Goal: Obtain resource: Download file/media

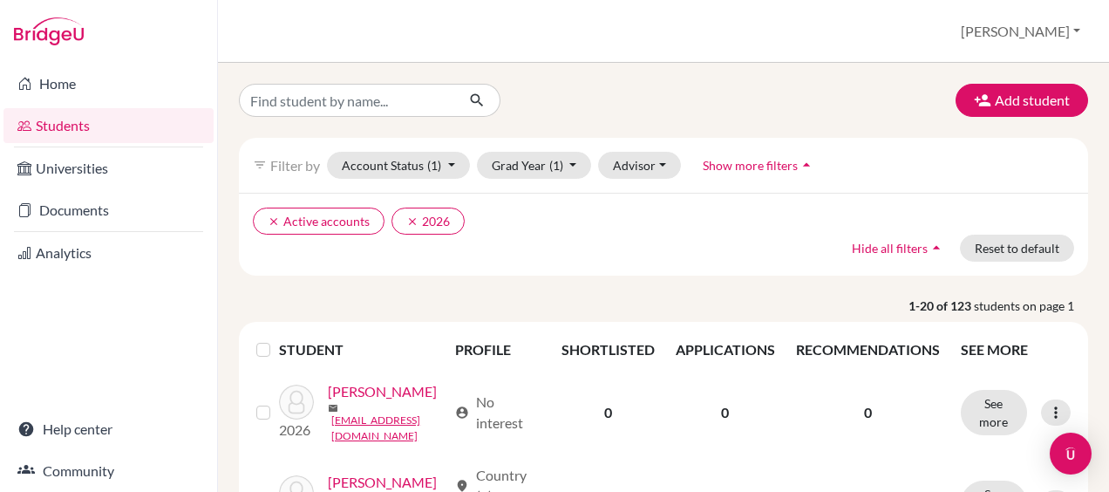
click at [775, 163] on span "Show more filters" at bounding box center [750, 165] width 95 height 15
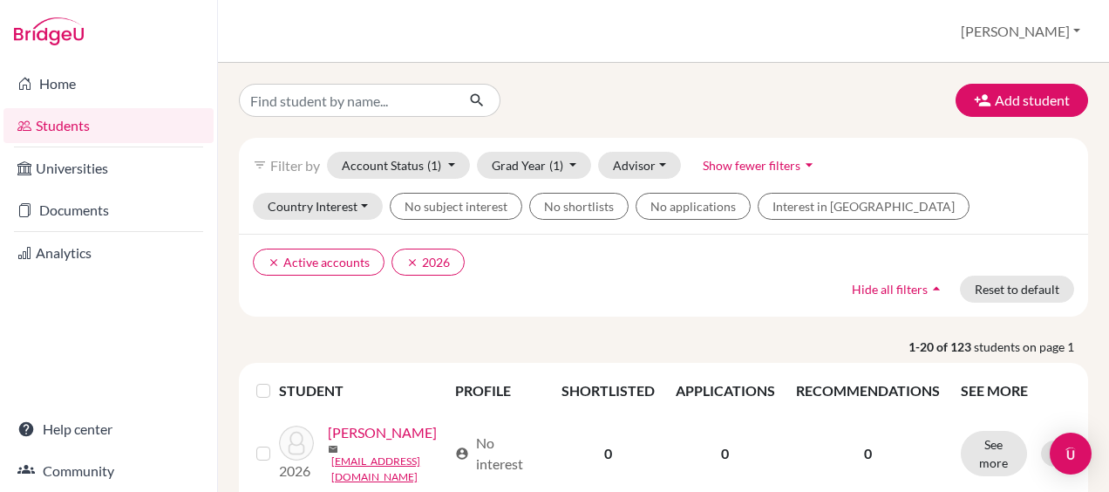
click at [775, 163] on span "Show fewer filters" at bounding box center [752, 165] width 98 height 15
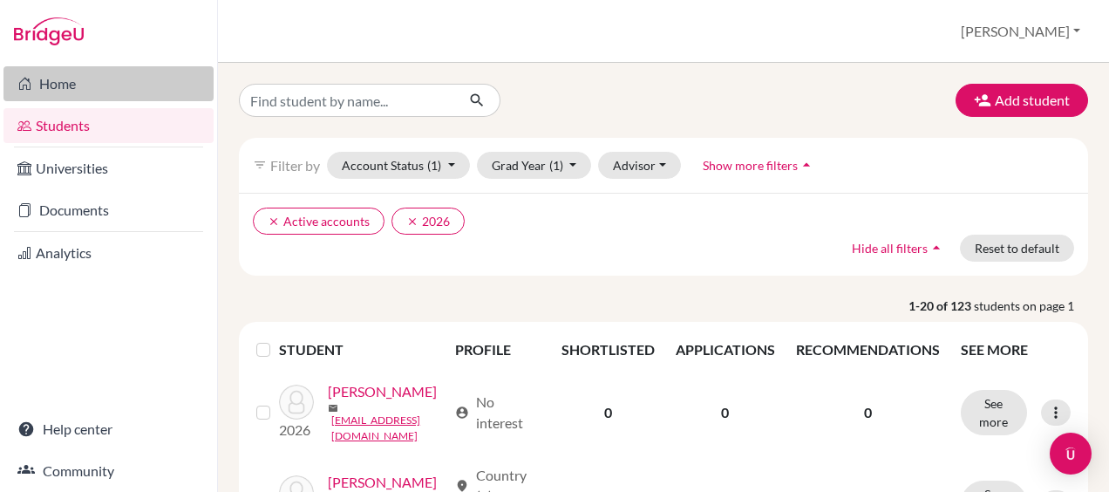
click at [74, 84] on link "Home" at bounding box center [108, 83] width 210 height 35
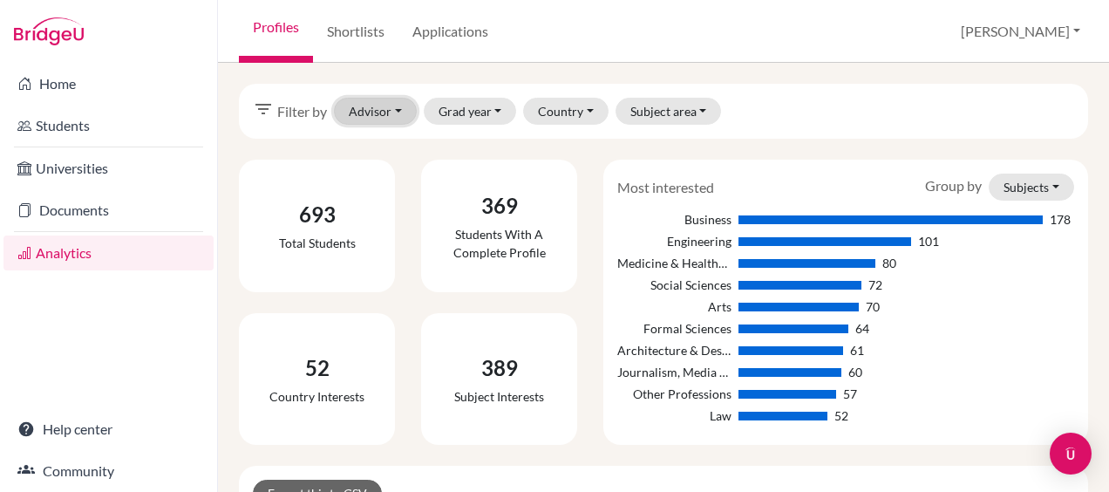
click at [384, 106] on button "Advisor" at bounding box center [375, 111] width 83 height 27
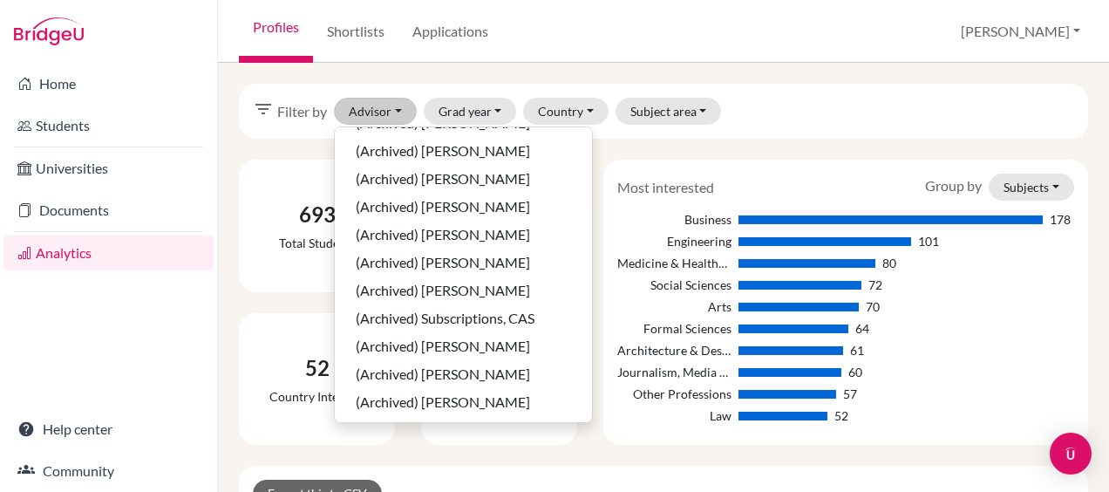
click at [391, 83] on div "filter_list Filter by Advisor Abdallah, Sonia Bartlett, Michael Cox, Jonathan P…" at bounding box center [663, 277] width 891 height 429
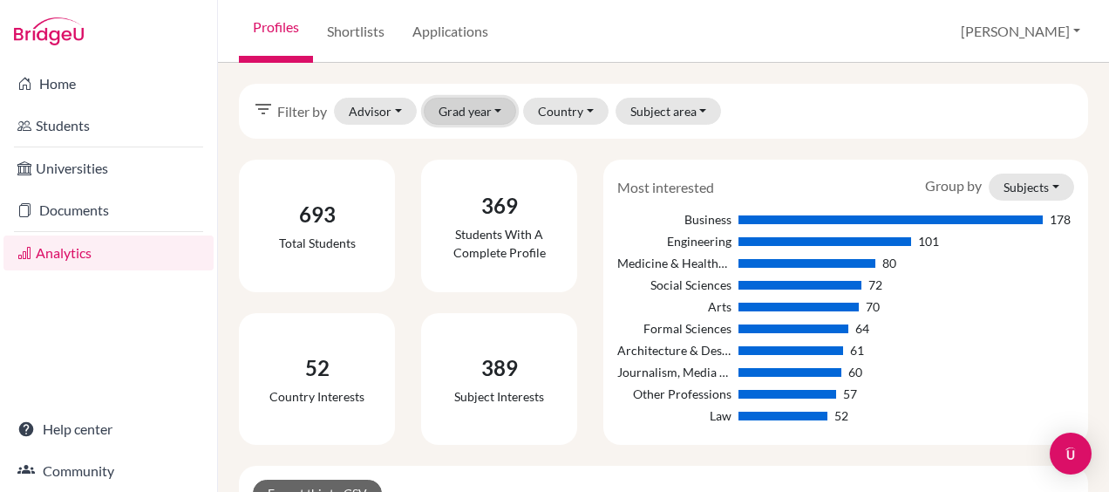
click at [486, 107] on button "Grad year" at bounding box center [470, 111] width 93 height 27
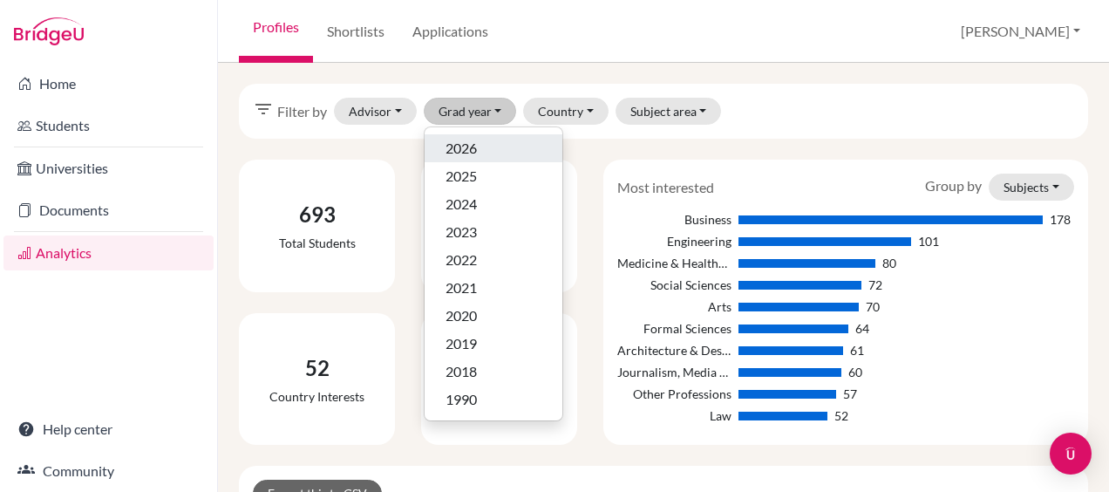
click at [467, 150] on span "2026" at bounding box center [461, 148] width 31 height 21
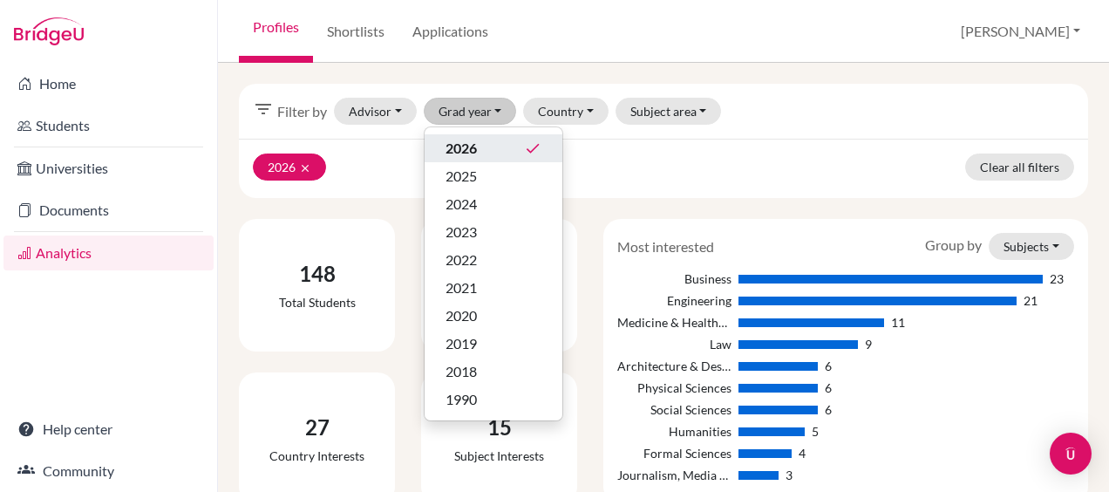
click at [727, 155] on div "2026 clear Clear all filters" at bounding box center [663, 168] width 849 height 59
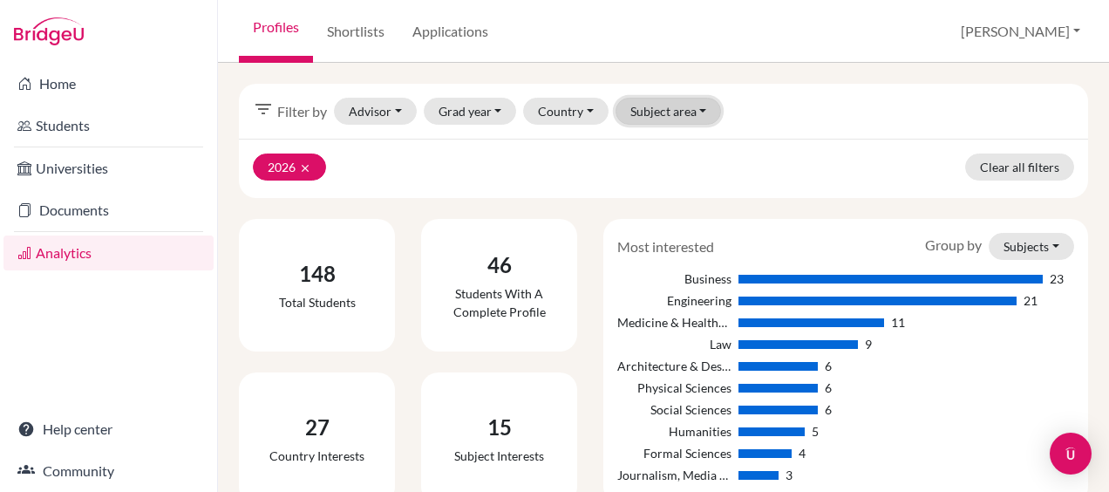
click at [684, 115] on button "Subject area" at bounding box center [669, 111] width 106 height 27
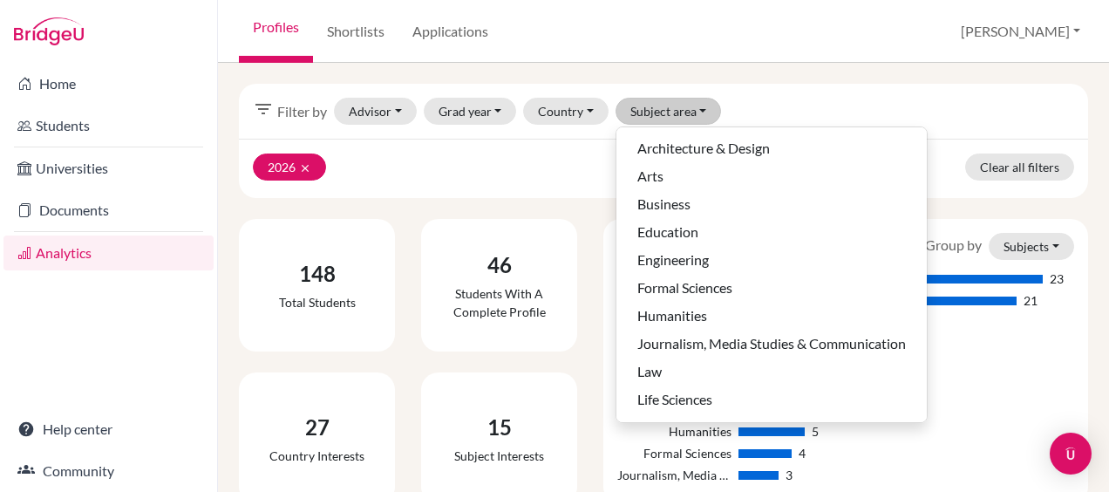
click at [802, 92] on div "filter_list Filter by Advisor Abdallah, Sonia Bartlett, Michael Cox, Jonathan P…" at bounding box center [663, 111] width 849 height 55
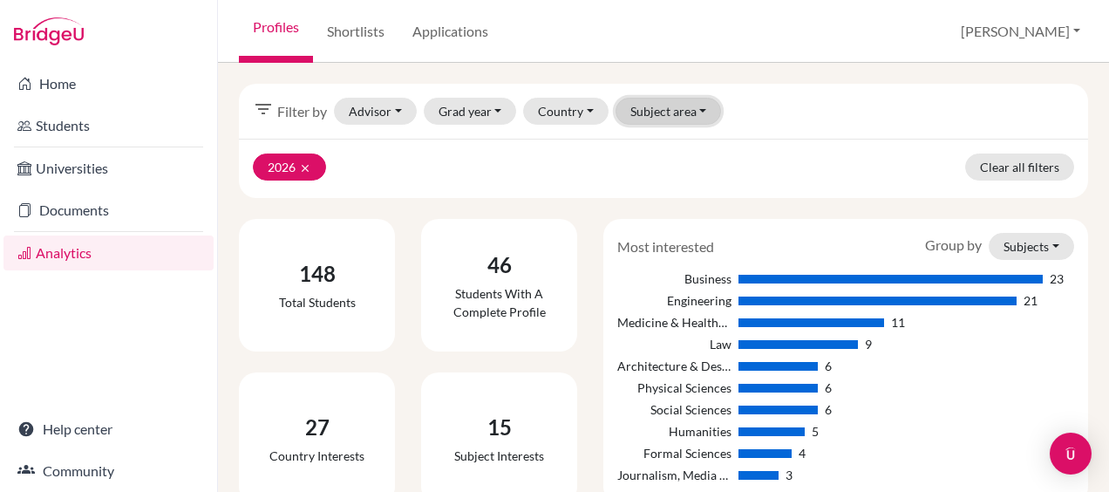
click at [678, 105] on button "Subject area" at bounding box center [669, 111] width 106 height 27
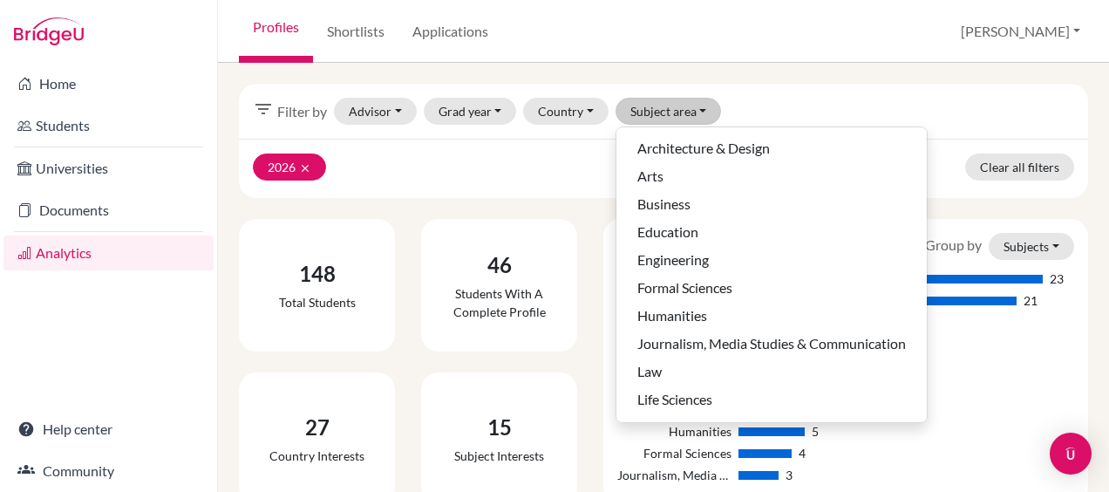
click at [839, 89] on div "filter_list Filter by Advisor Abdallah, Sonia Bartlett, Michael Cox, Jonathan P…" at bounding box center [663, 111] width 849 height 55
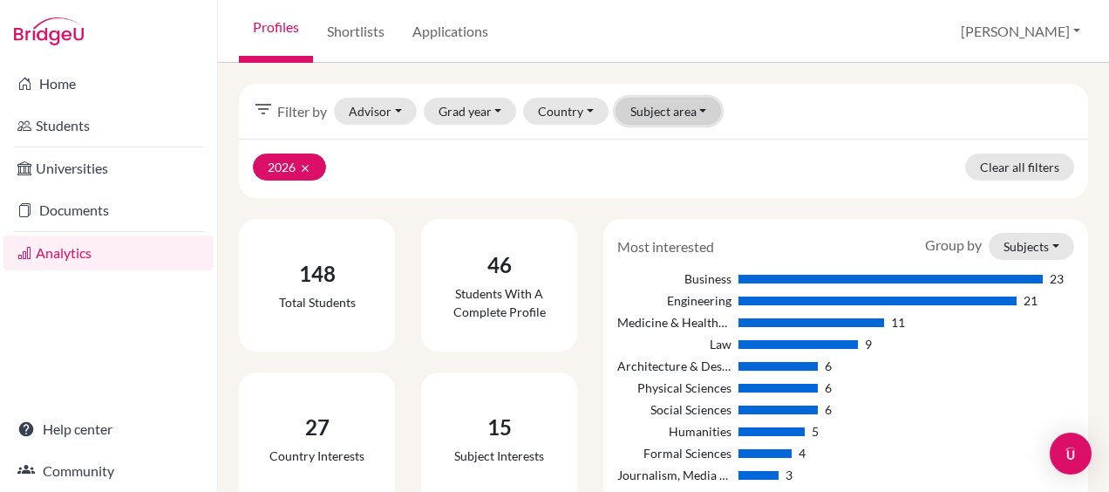
click at [664, 119] on button "Subject area" at bounding box center [669, 111] width 106 height 27
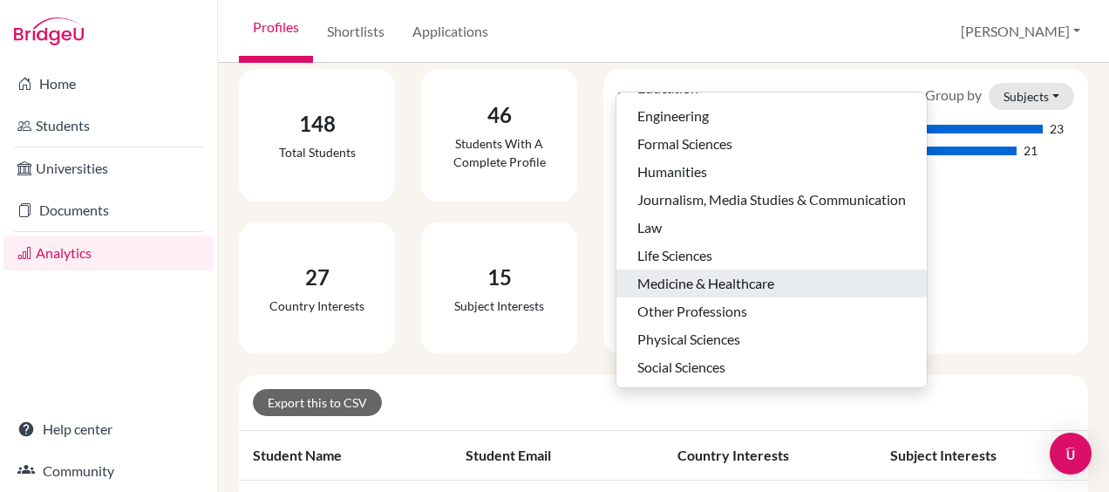
scroll to position [174, 0]
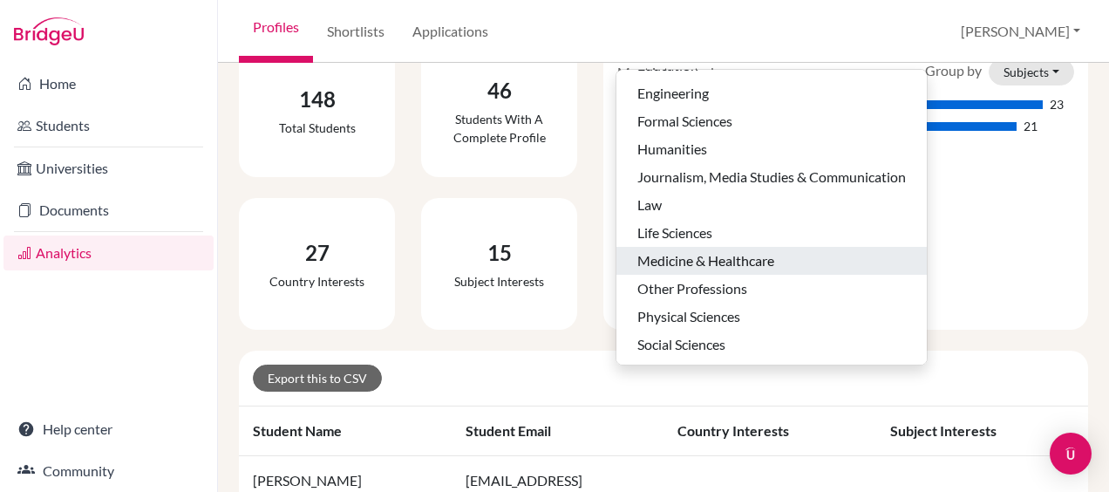
click at [716, 256] on span "Medicine & Healthcare" at bounding box center [705, 260] width 137 height 21
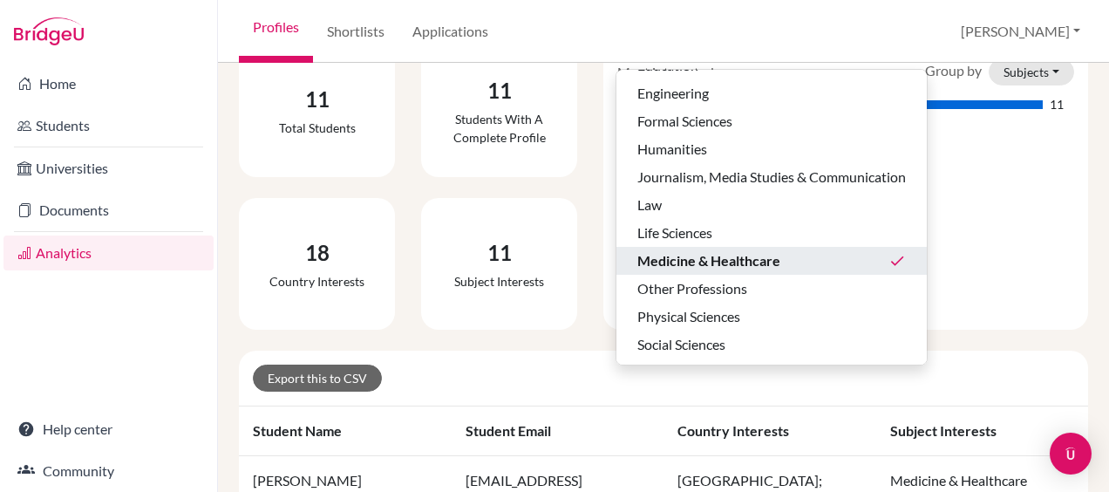
click at [234, 350] on div "filter_list Filter by Advisor Abdallah, Sonia Bartlett, Michael Cox, Jonathan P…" at bounding box center [663, 277] width 891 height 429
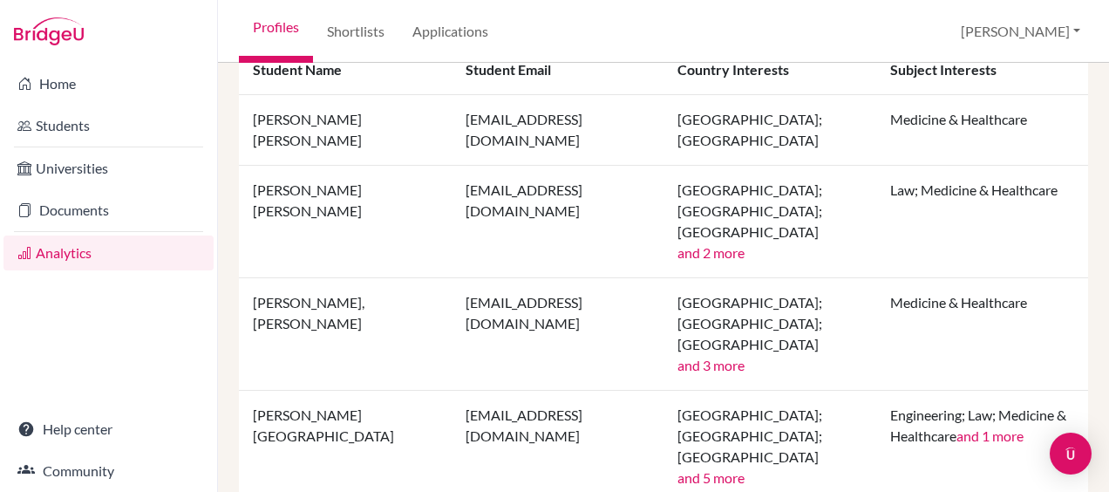
scroll to position [274, 0]
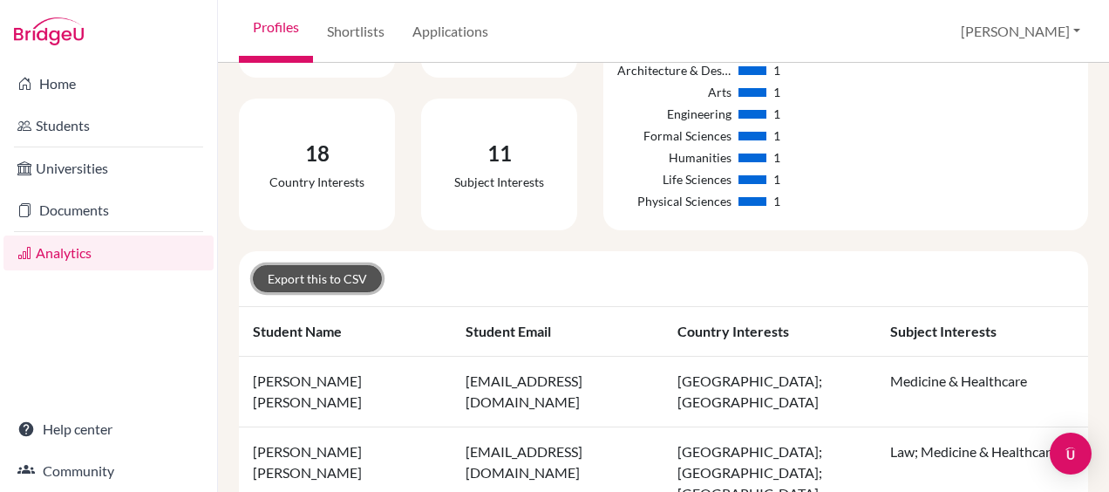
click at [328, 274] on link "Export this to CSV" at bounding box center [317, 278] width 129 height 27
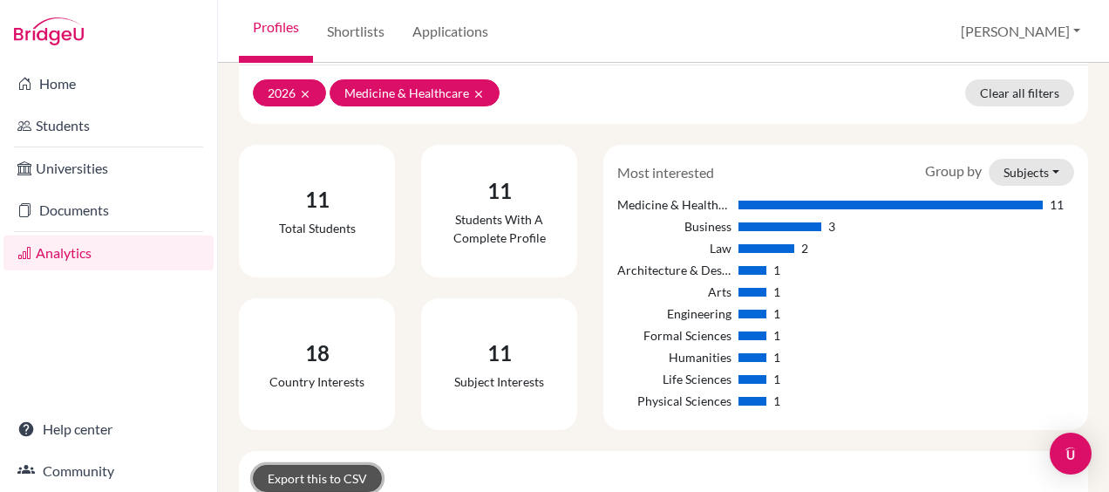
scroll to position [0, 0]
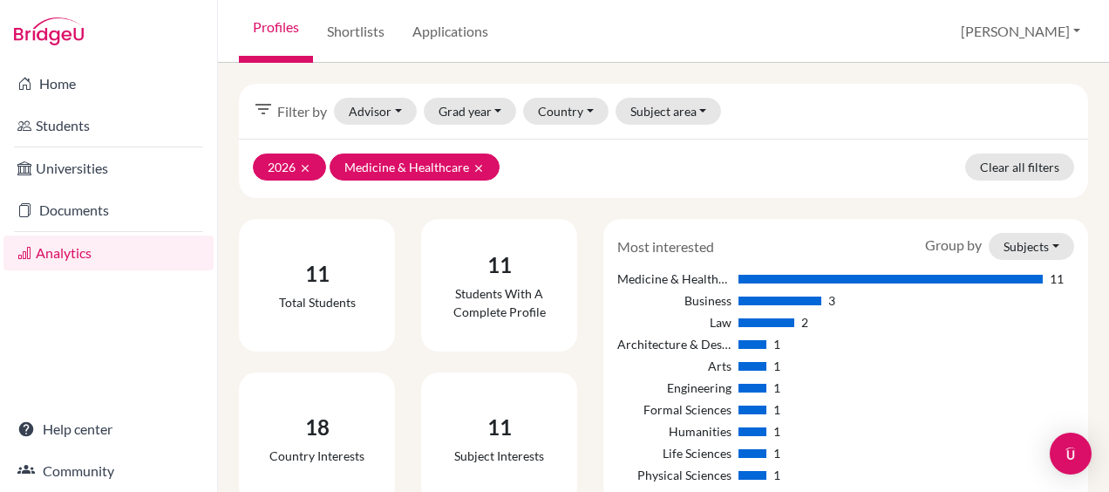
click at [44, 251] on link "Analytics" at bounding box center [108, 252] width 210 height 35
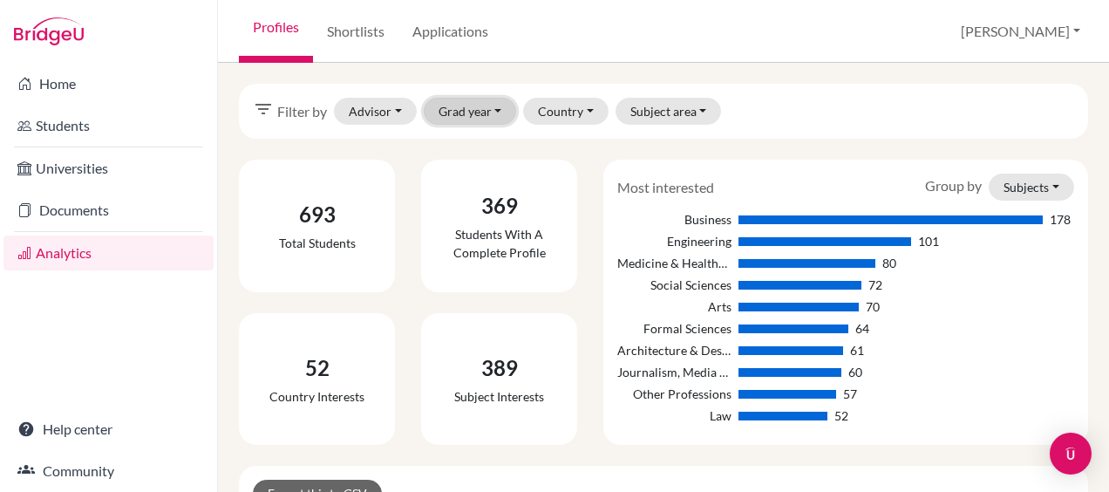
click at [486, 113] on button "Grad year" at bounding box center [470, 111] width 93 height 27
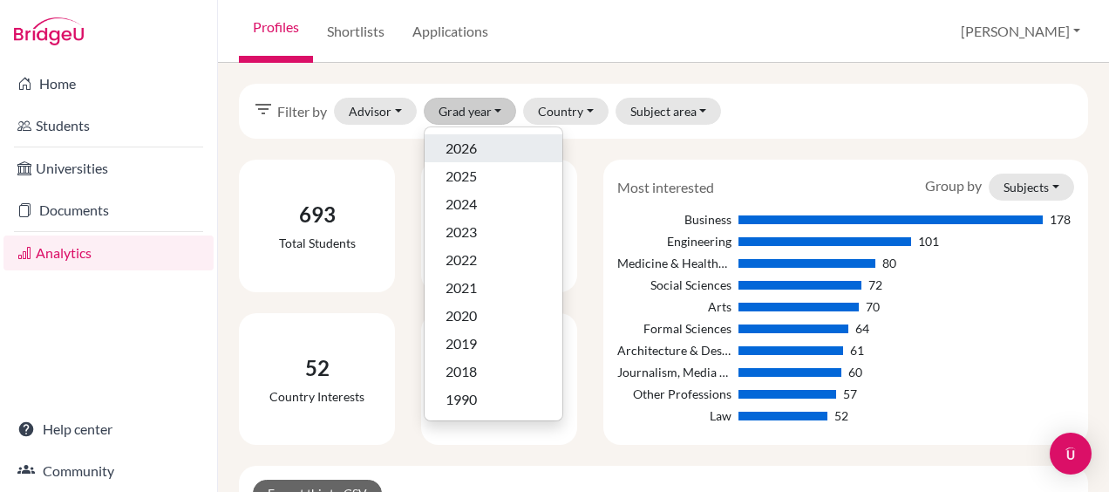
click at [475, 148] on span "2026" at bounding box center [461, 148] width 31 height 21
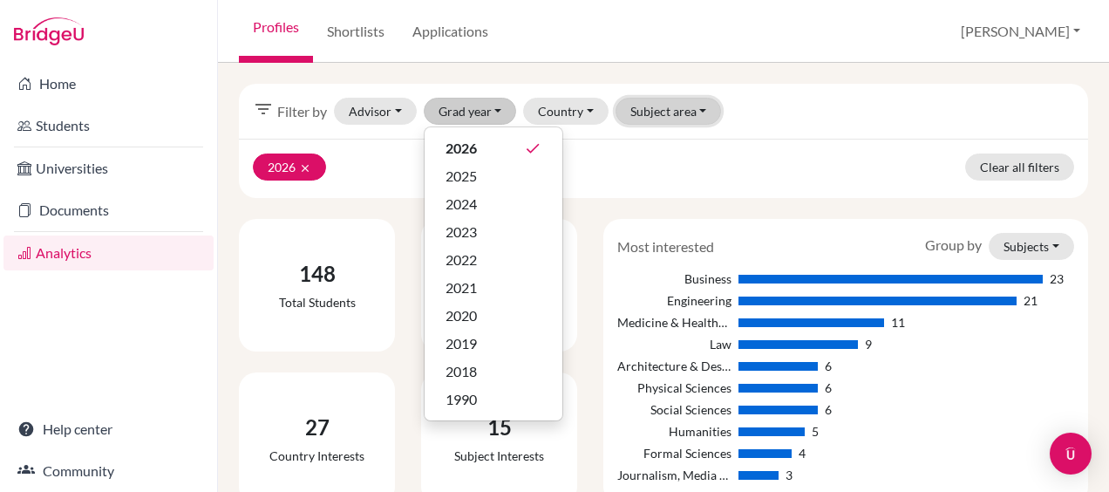
click at [687, 110] on button "Subject area" at bounding box center [669, 111] width 106 height 27
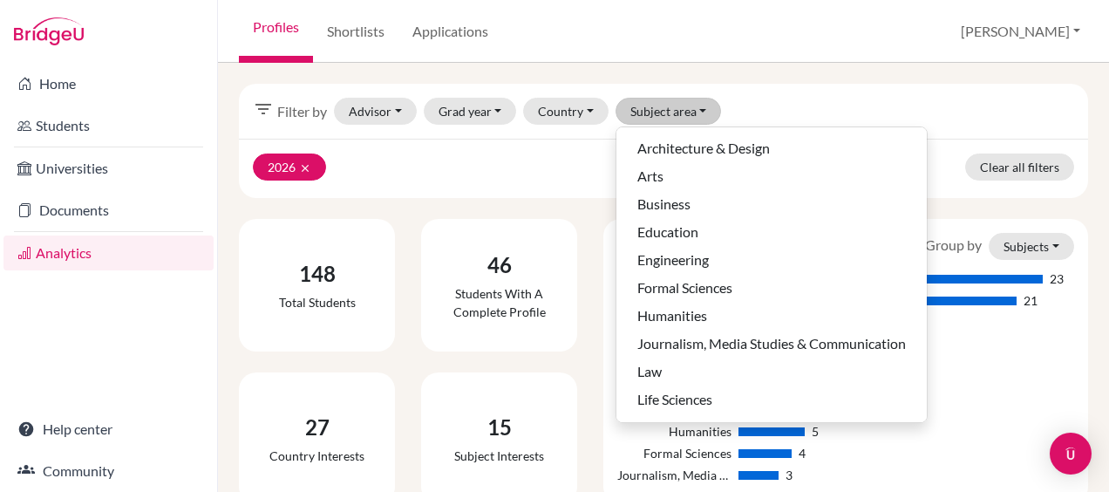
click at [854, 101] on div "filter_list Filter by Advisor Abdallah, Sonia Cox, Jonathan Paul Ibrahim, Nagha…" at bounding box center [663, 111] width 849 height 55
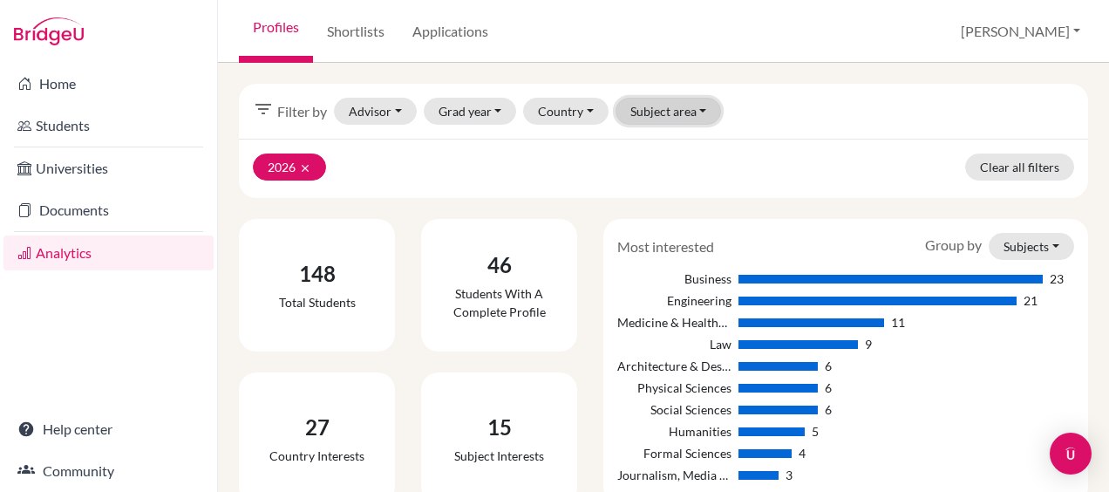
click at [666, 105] on button "Subject area" at bounding box center [669, 111] width 106 height 27
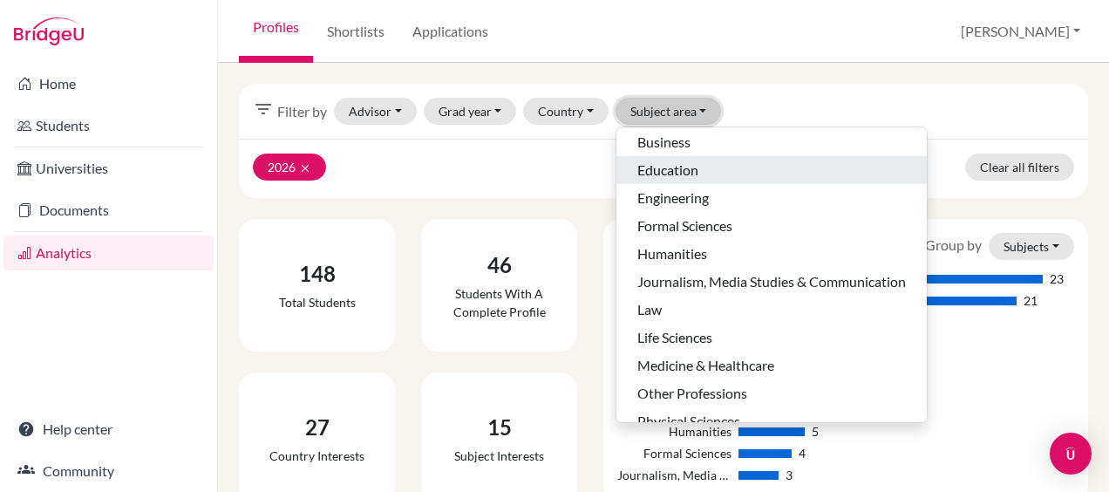
scroll to position [87, 0]
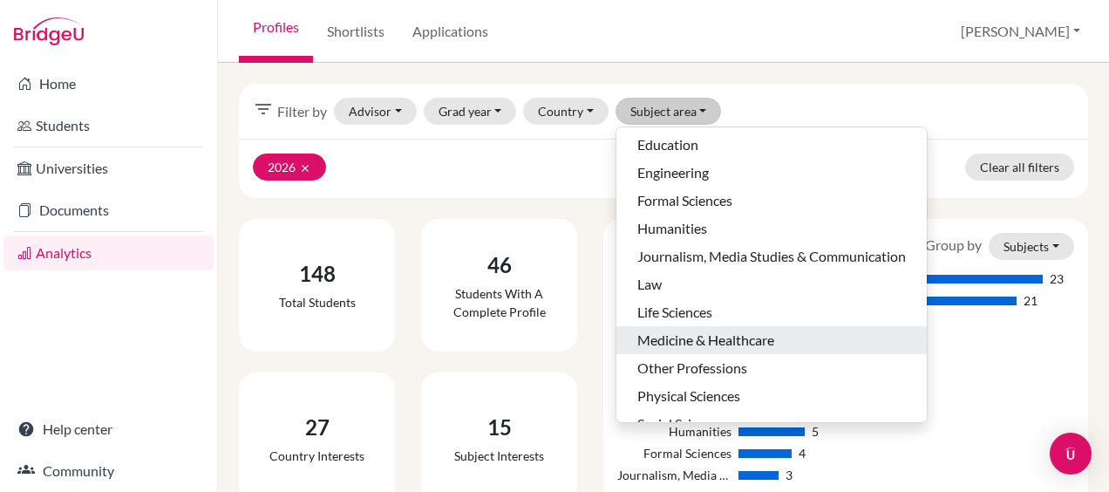
click at [711, 341] on span "Medicine & Healthcare" at bounding box center [705, 340] width 137 height 21
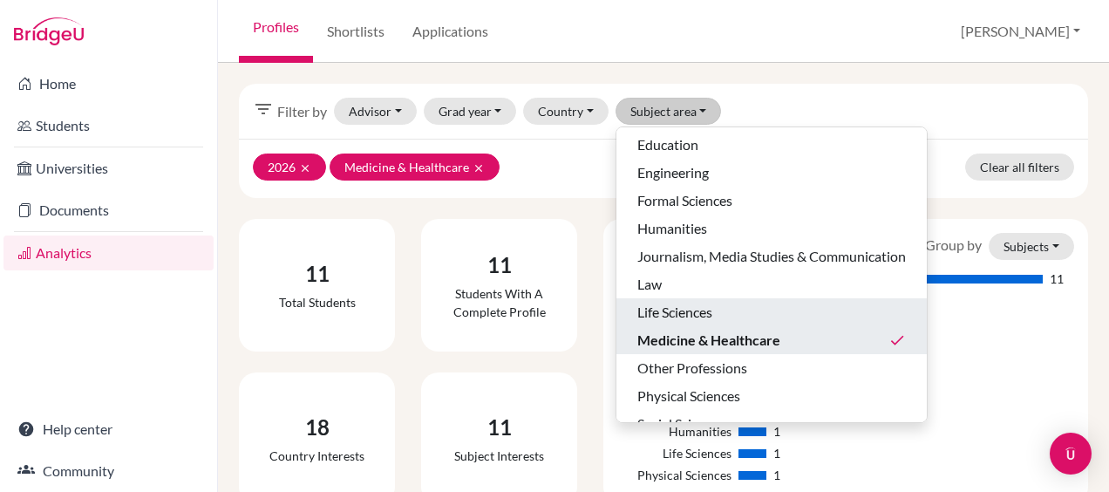
click at [695, 316] on span "Life Sciences" at bounding box center [674, 312] width 75 height 21
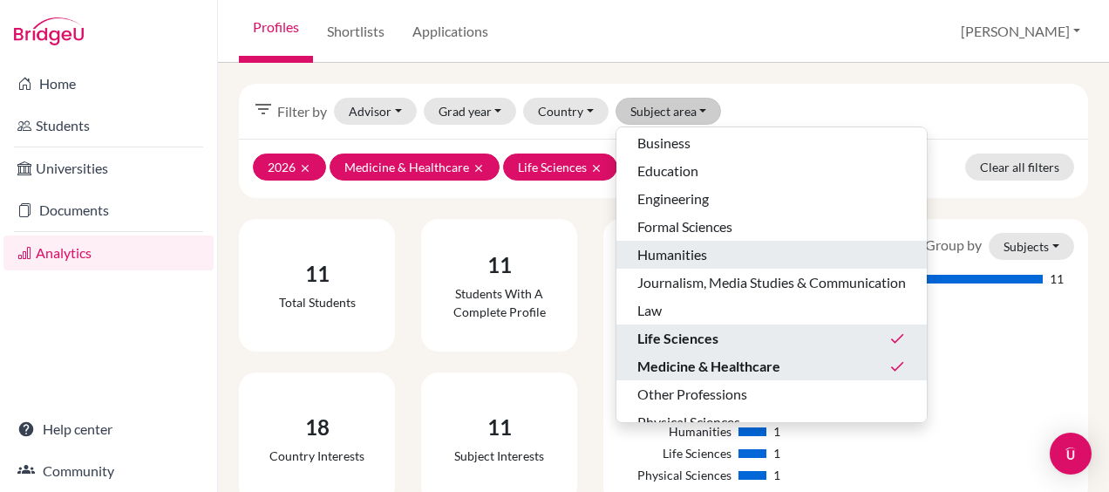
scroll to position [109, 0]
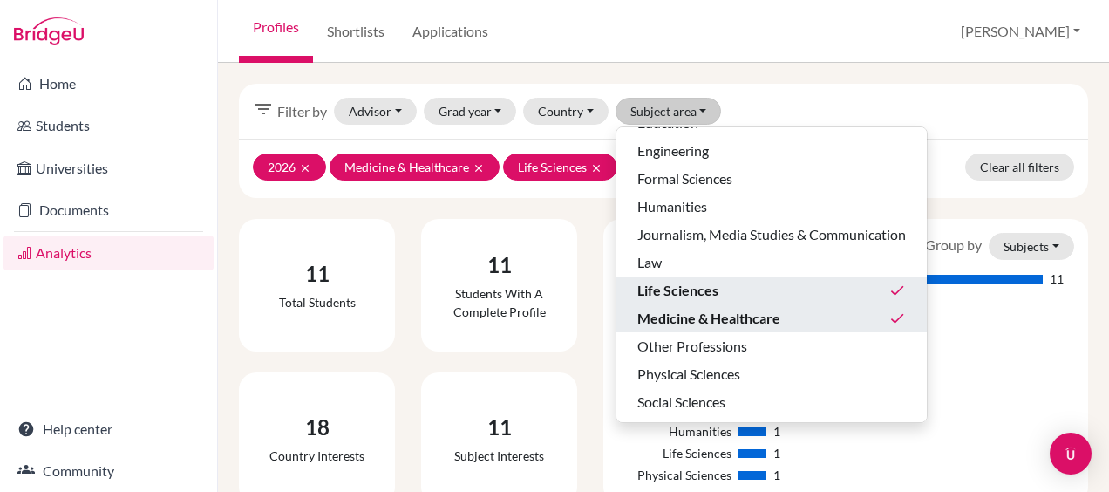
click at [950, 95] on div "filter_list Filter by Advisor Abdallah, Sonia Cox, Jonathan Paul Ibrahim, Nagha…" at bounding box center [663, 111] width 849 height 55
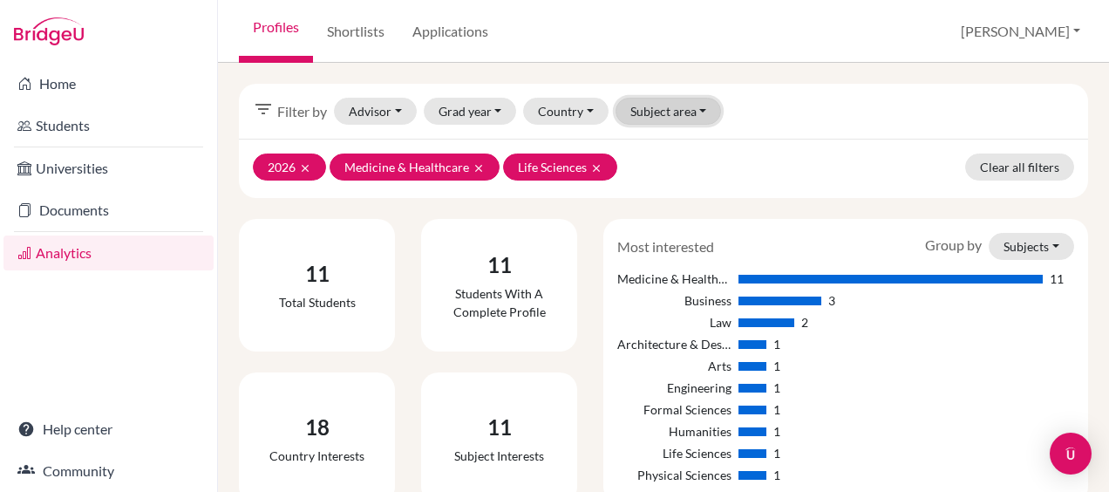
click at [672, 110] on button "Subject area" at bounding box center [669, 111] width 106 height 27
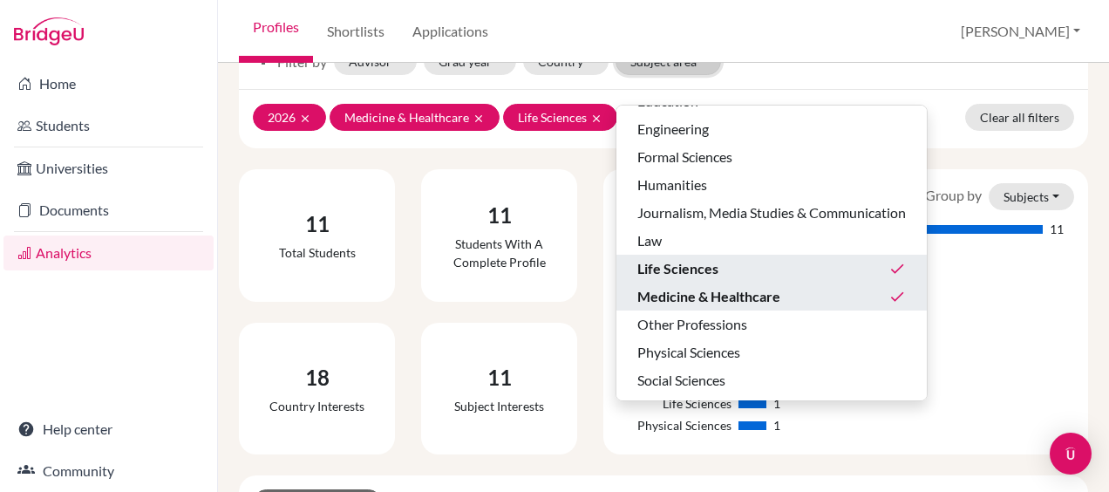
scroll to position [87, 0]
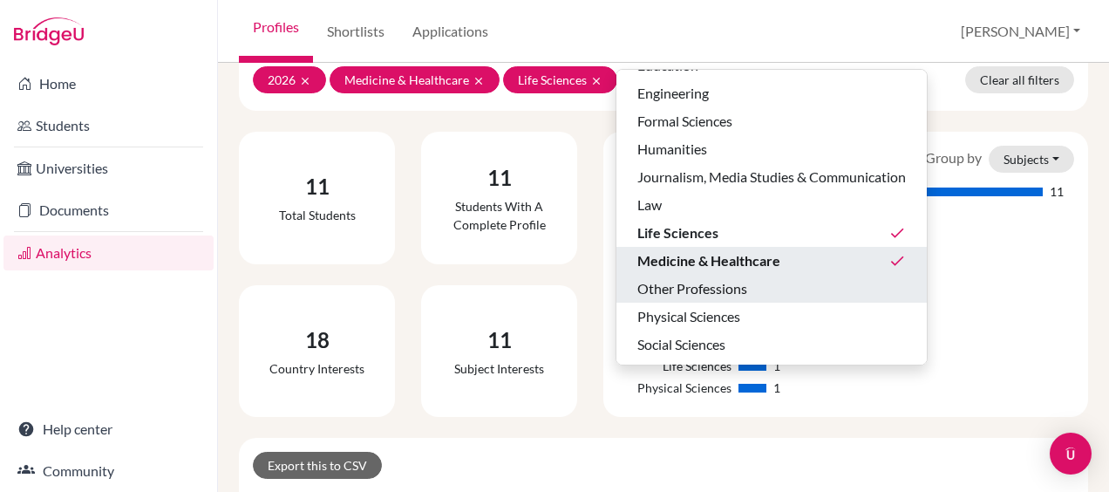
click at [699, 289] on span "Other Professions" at bounding box center [692, 288] width 110 height 21
click at [901, 29] on div "Profiles Shortlists Applications Michael Profile School Settings Log out" at bounding box center [663, 31] width 891 height 63
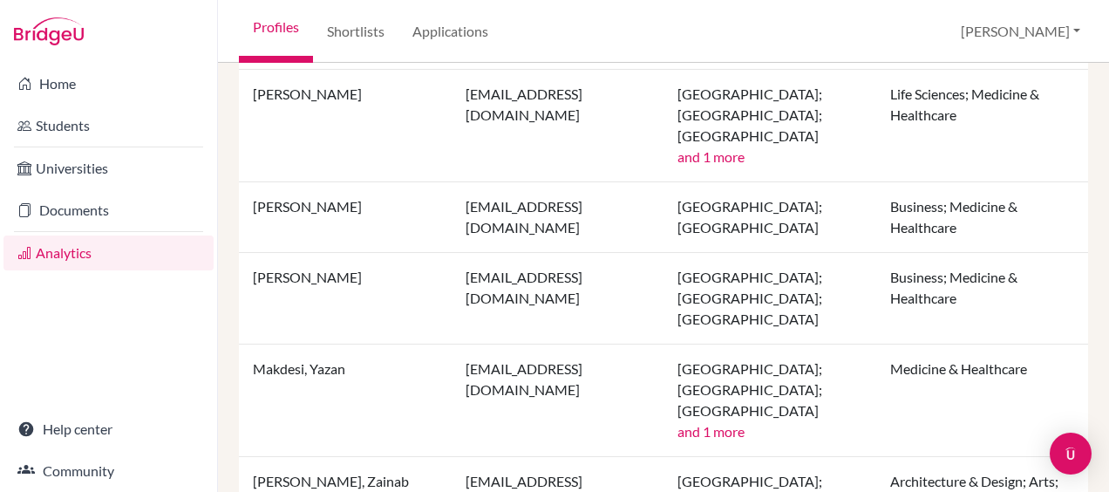
scroll to position [971, 0]
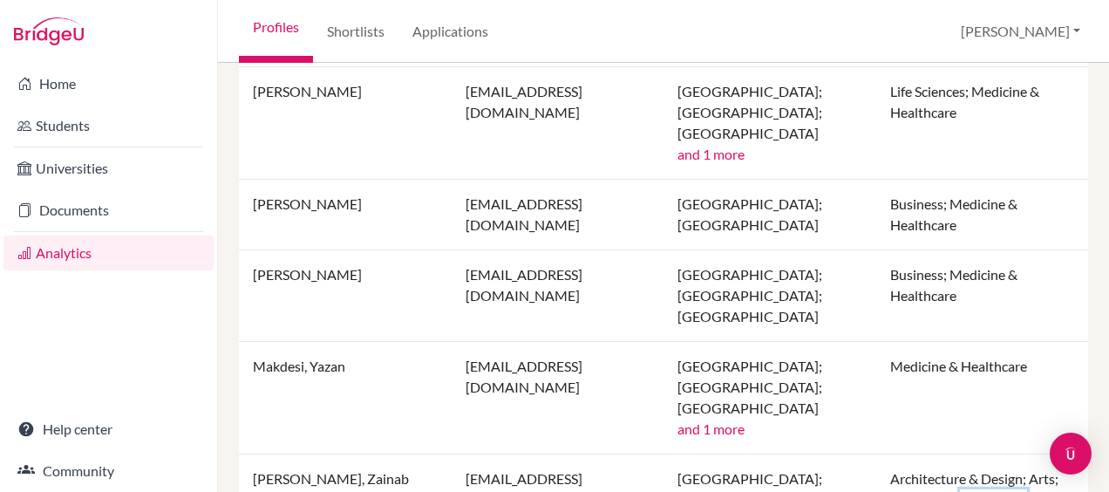
click at [996, 489] on button "and 2 more" at bounding box center [993, 499] width 67 height 21
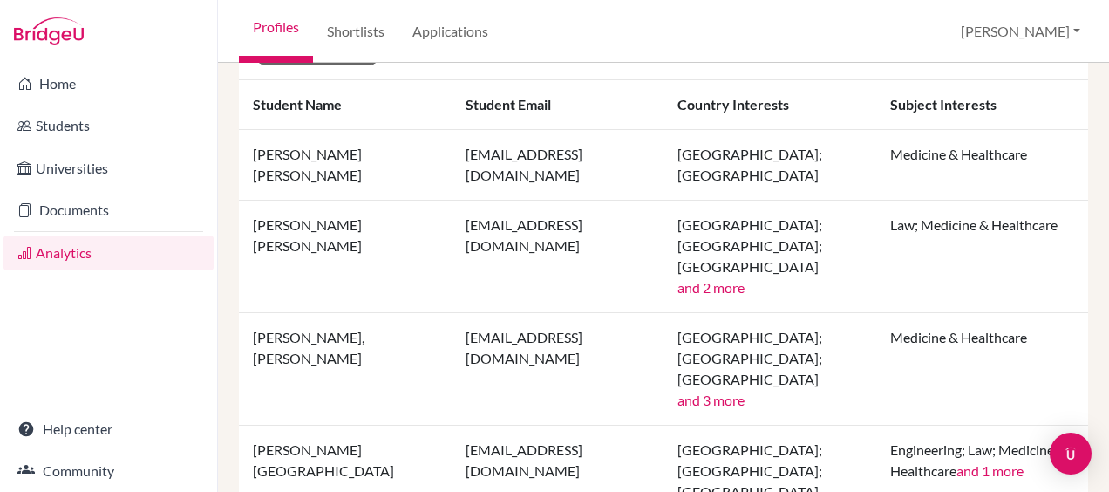
scroll to position [535, 0]
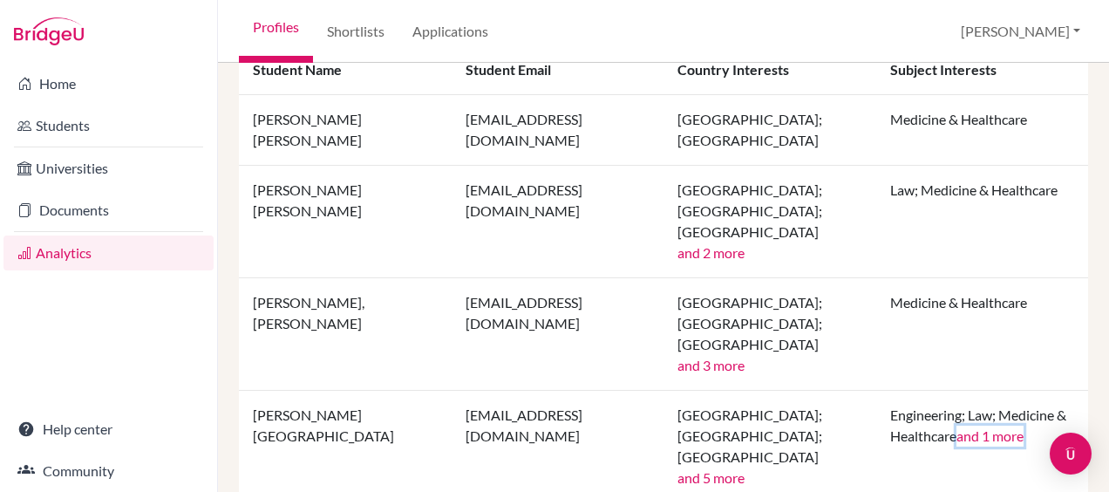
click at [980, 425] on button "and 1 more" at bounding box center [989, 435] width 67 height 21
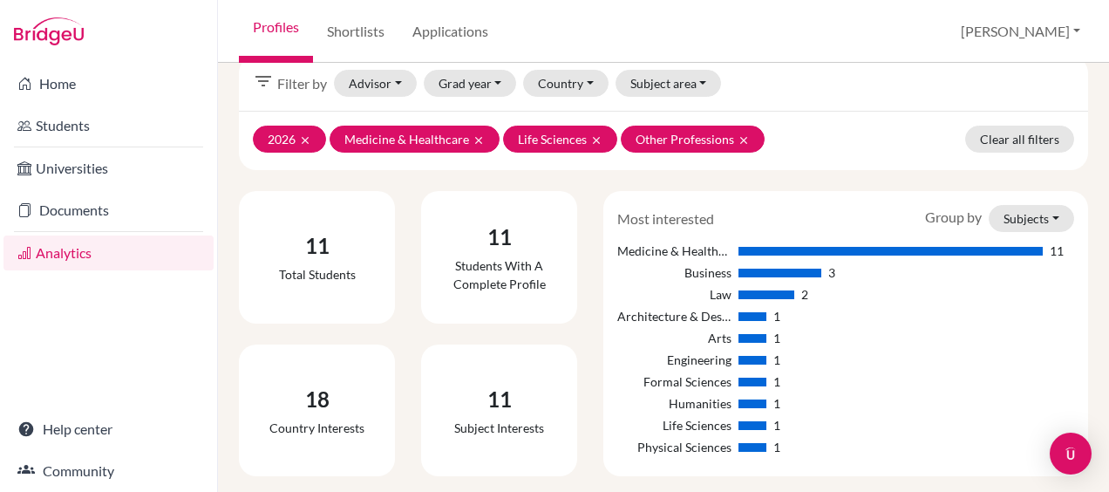
scroll to position [0, 0]
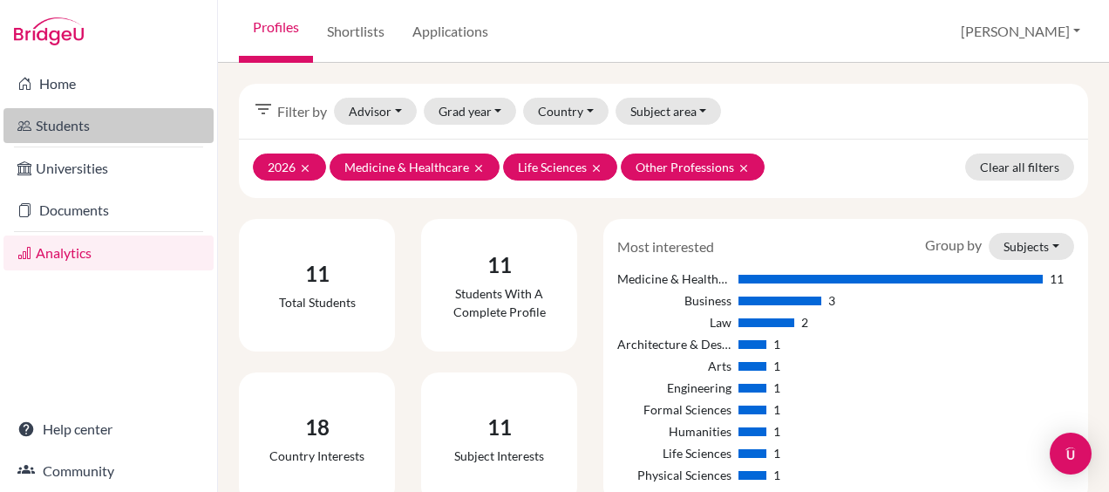
click at [79, 114] on link "Students" at bounding box center [108, 125] width 210 height 35
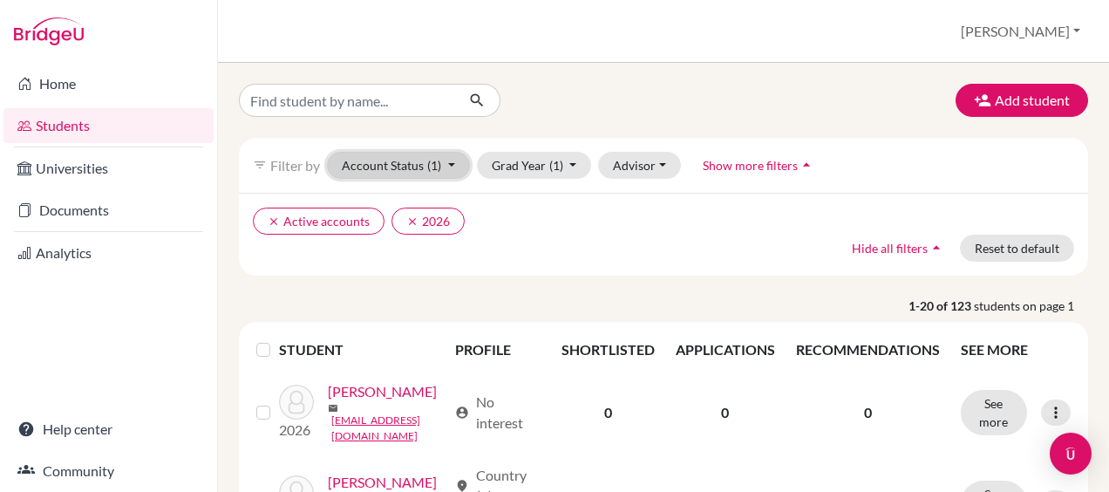
click at [430, 168] on span "(1)" at bounding box center [434, 165] width 14 height 15
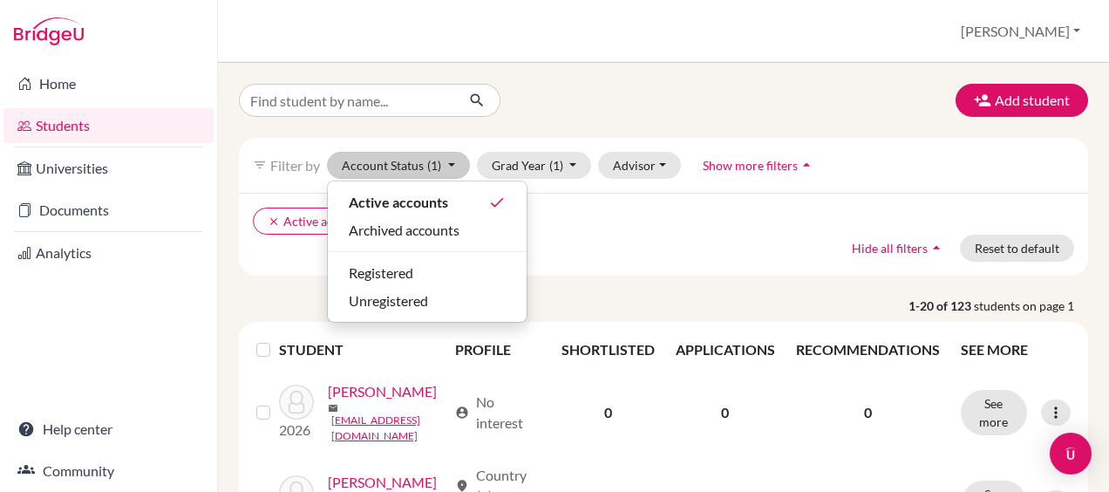
click at [668, 249] on div "clear Active accounts clear 2026 Hide all filters arrow_drop_up Reset to default" at bounding box center [663, 234] width 849 height 83
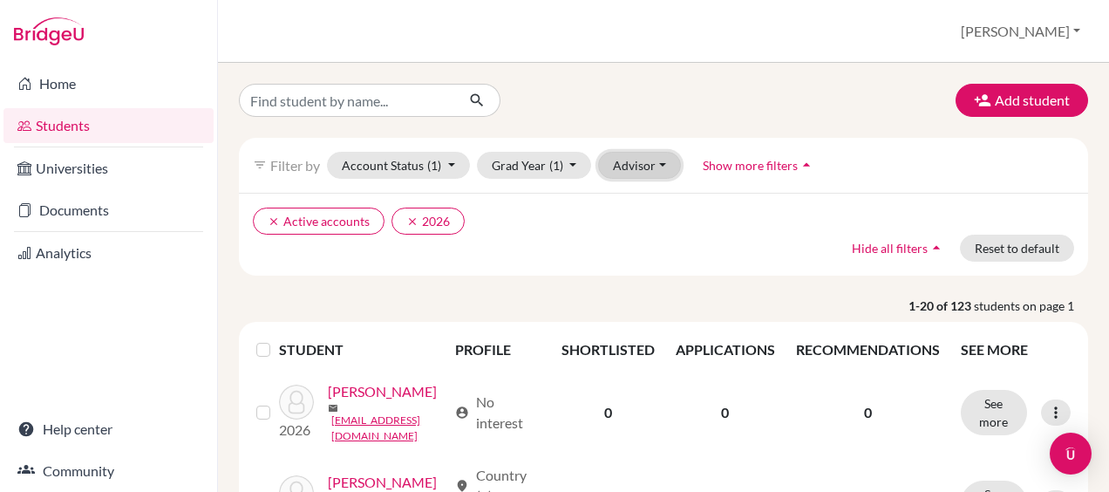
click at [629, 170] on button "Advisor" at bounding box center [639, 165] width 83 height 27
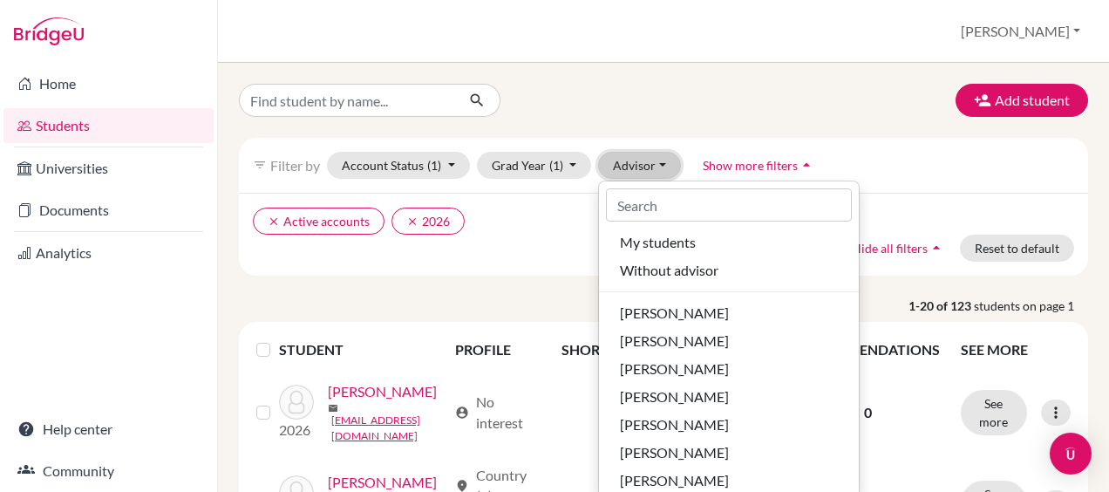
click at [631, 169] on button "Advisor" at bounding box center [639, 165] width 83 height 27
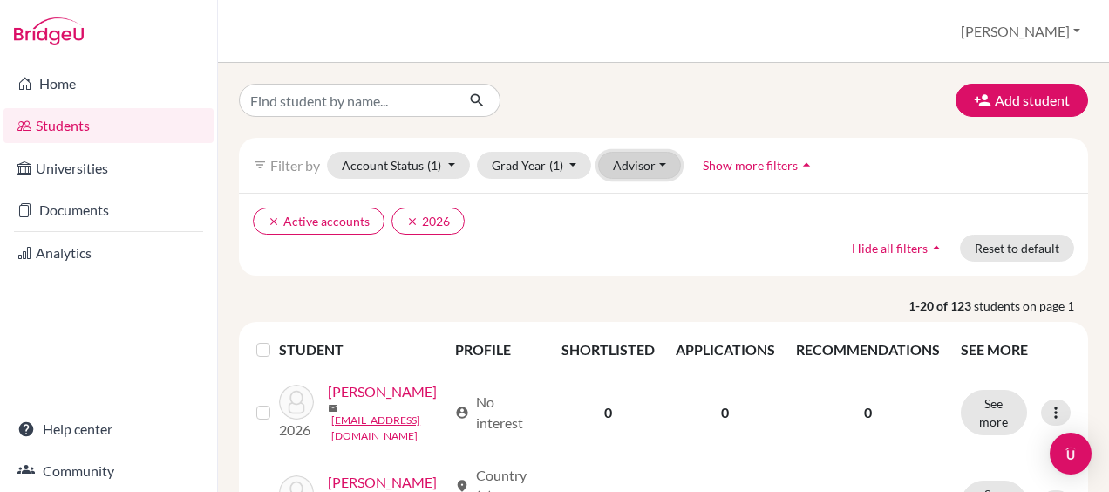
click at [633, 167] on button "Advisor" at bounding box center [639, 165] width 83 height 27
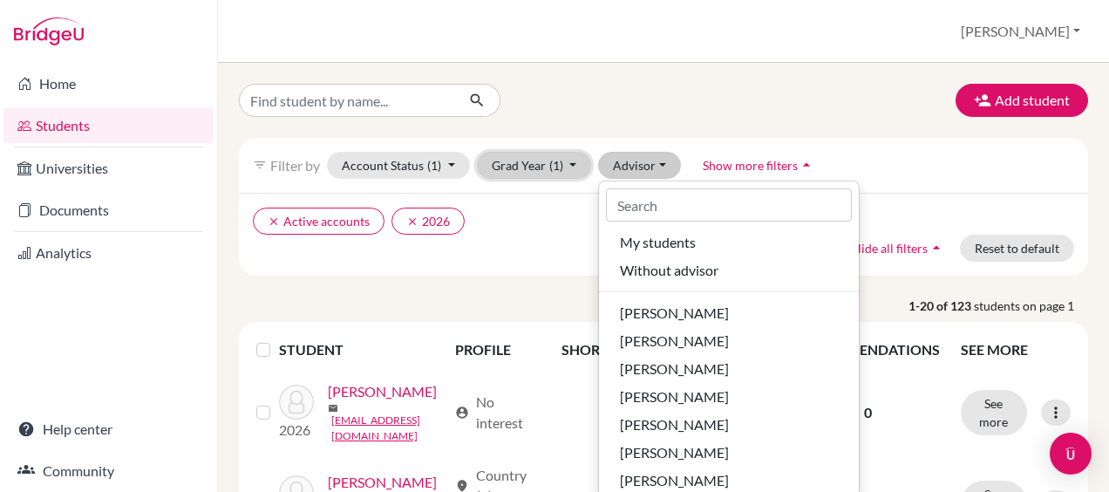
click at [553, 166] on span "(1)" at bounding box center [556, 165] width 14 height 15
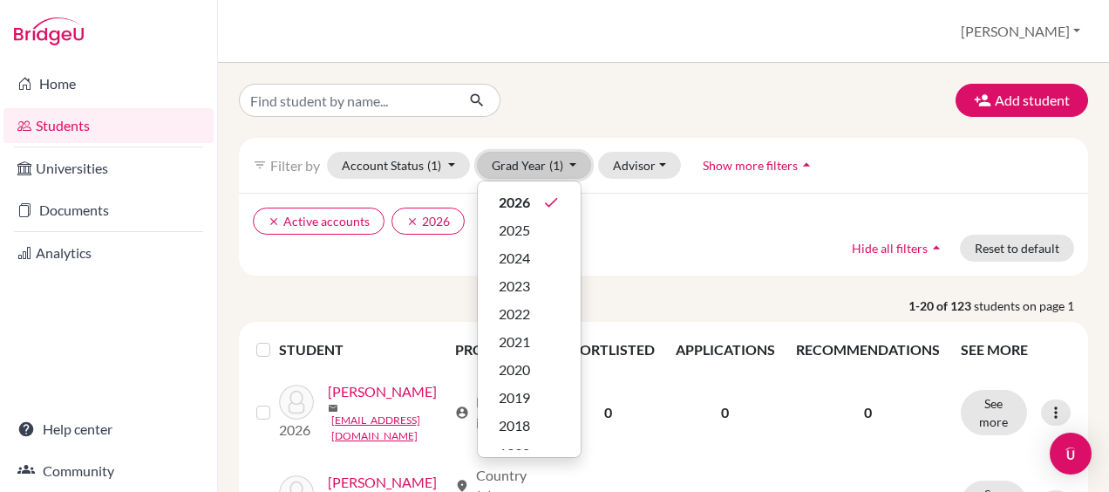
click at [554, 166] on span "(1)" at bounding box center [556, 165] width 14 height 15
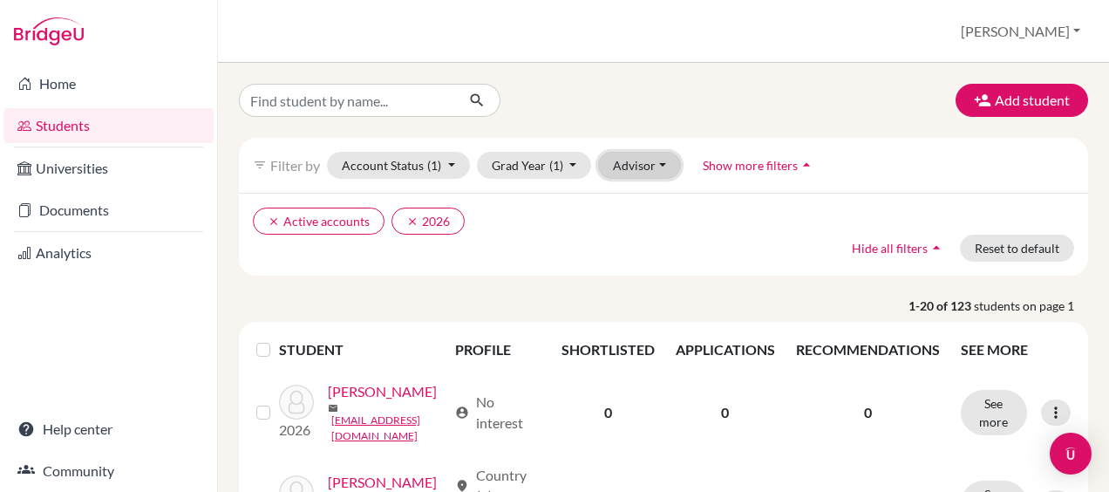
click at [646, 160] on button "Advisor" at bounding box center [639, 165] width 83 height 27
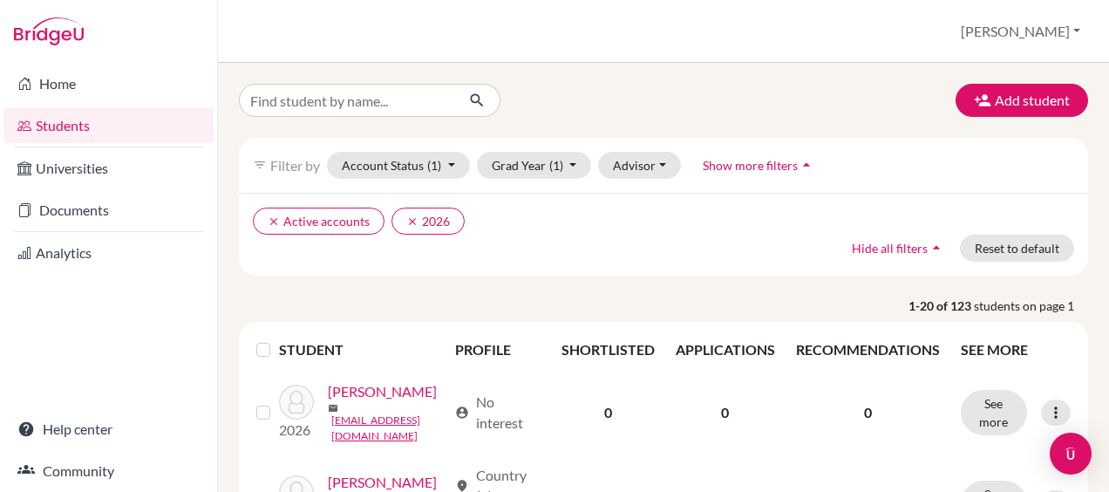
click at [738, 167] on span "Show more filters" at bounding box center [750, 165] width 95 height 15
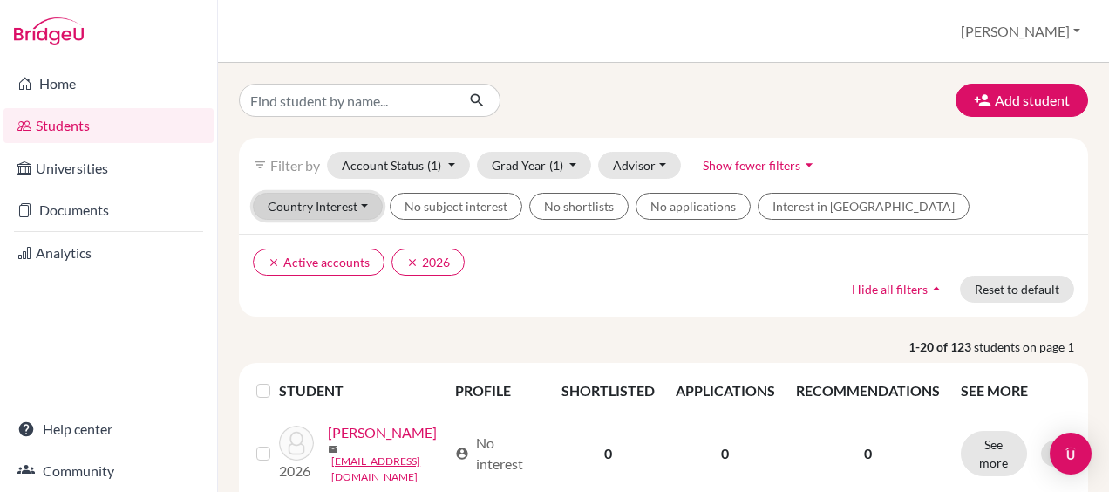
click at [334, 207] on button "Country Interest" at bounding box center [318, 206] width 130 height 27
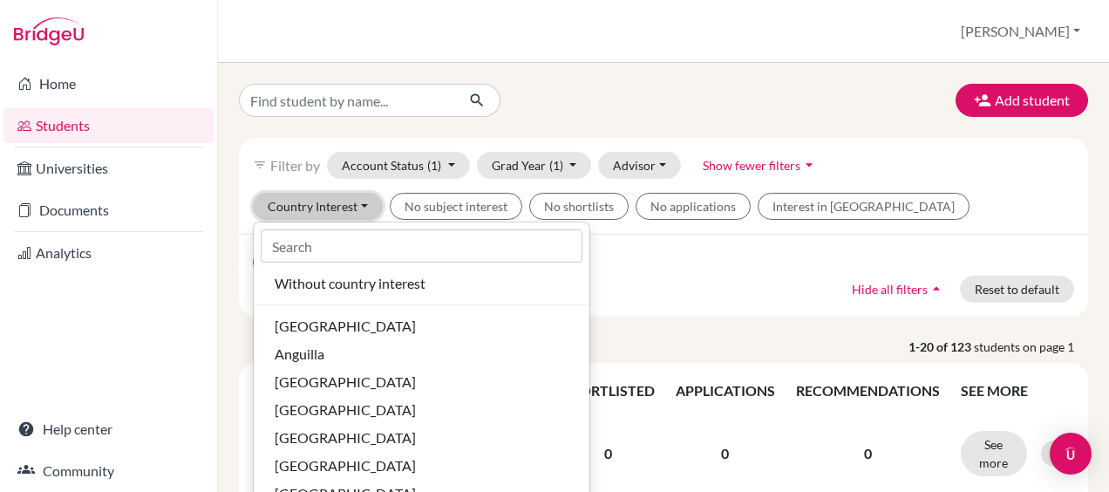
click at [334, 207] on button "Country Interest" at bounding box center [318, 206] width 130 height 27
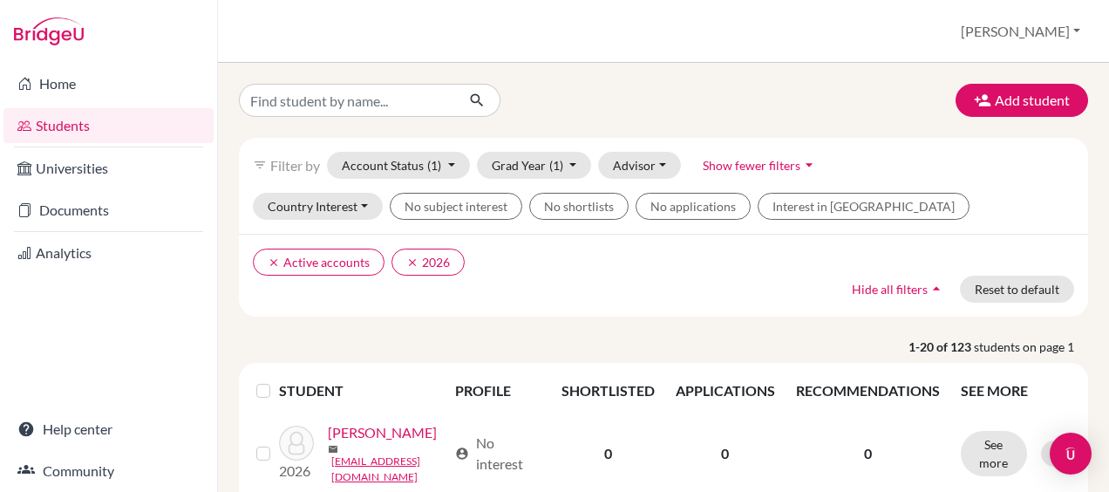
click at [575, 261] on ul "clear Active accounts clear 2026" at bounding box center [561, 261] width 616 height 27
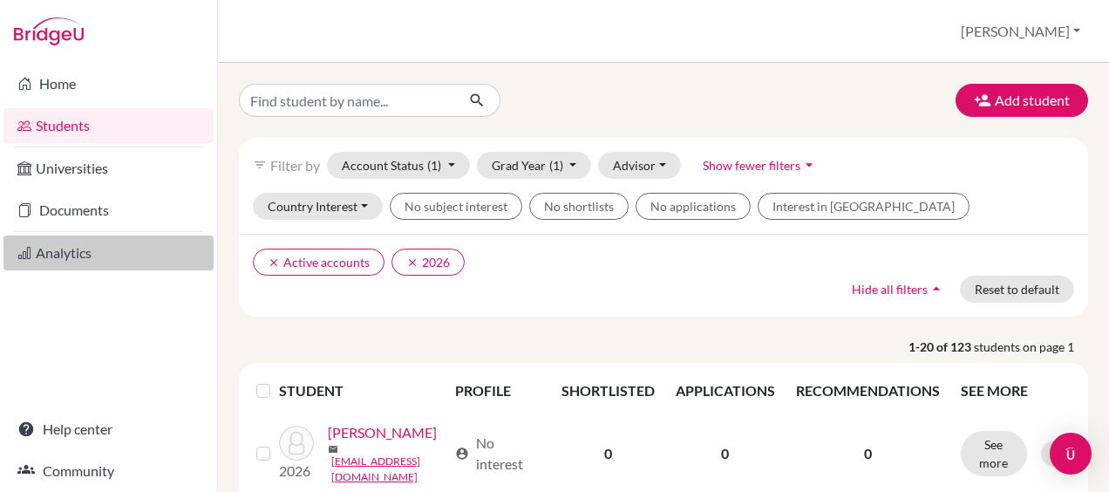
click at [58, 253] on link "Analytics" at bounding box center [108, 252] width 210 height 35
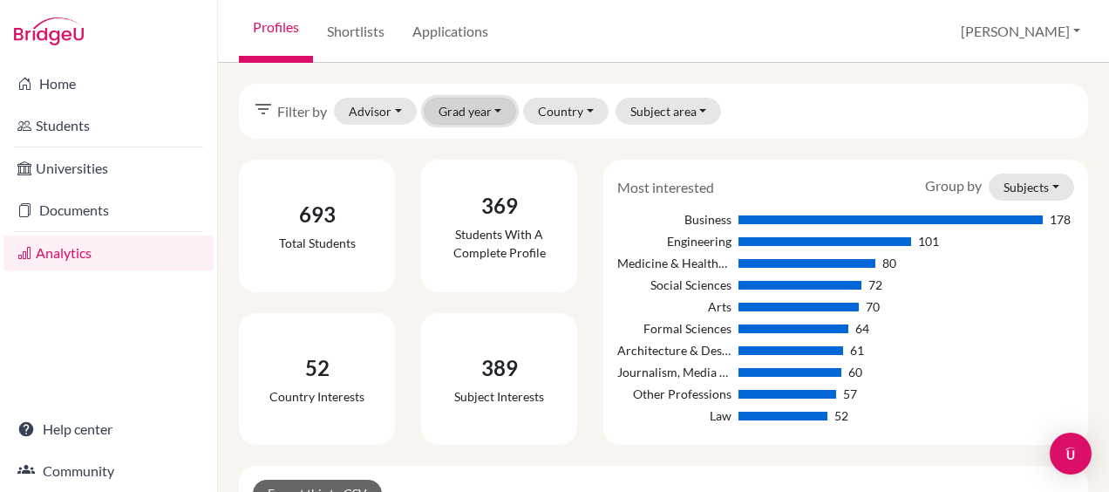
click at [464, 119] on button "Grad year" at bounding box center [470, 111] width 93 height 27
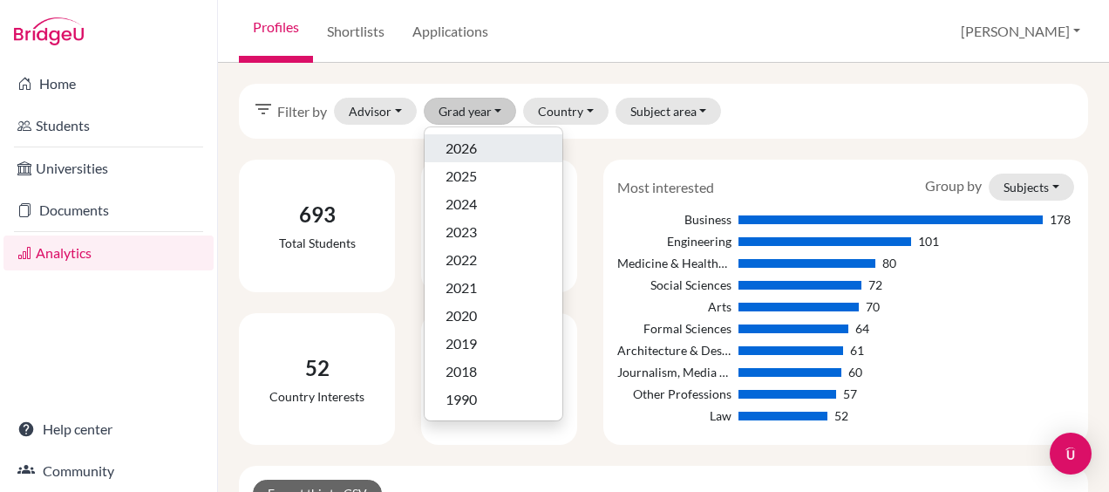
click at [465, 152] on span "2026" at bounding box center [461, 148] width 31 height 21
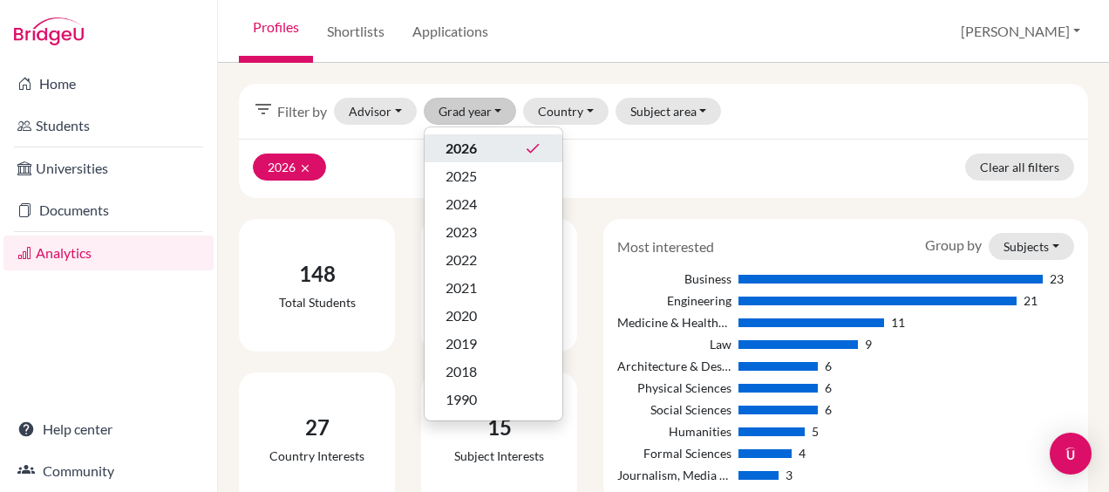
click at [769, 153] on div "2026 clear Clear all filters" at bounding box center [663, 168] width 849 height 59
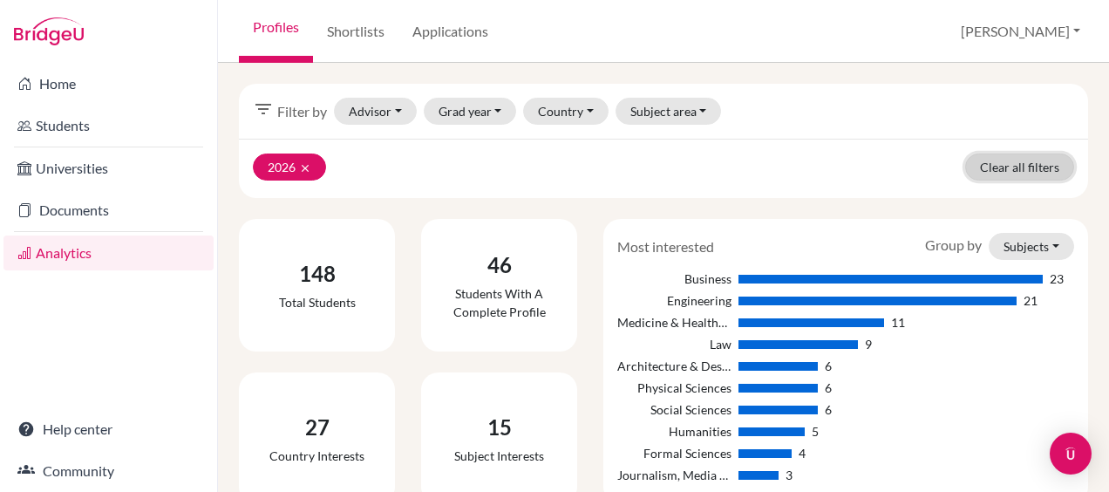
click at [1010, 162] on link "Clear all filters" at bounding box center [1019, 166] width 109 height 27
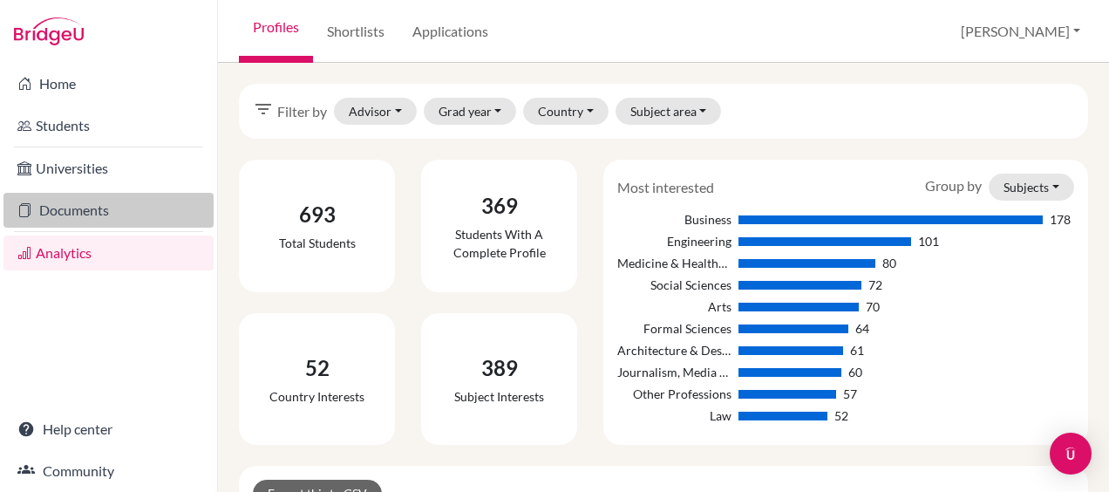
click at [77, 214] on link "Documents" at bounding box center [108, 210] width 210 height 35
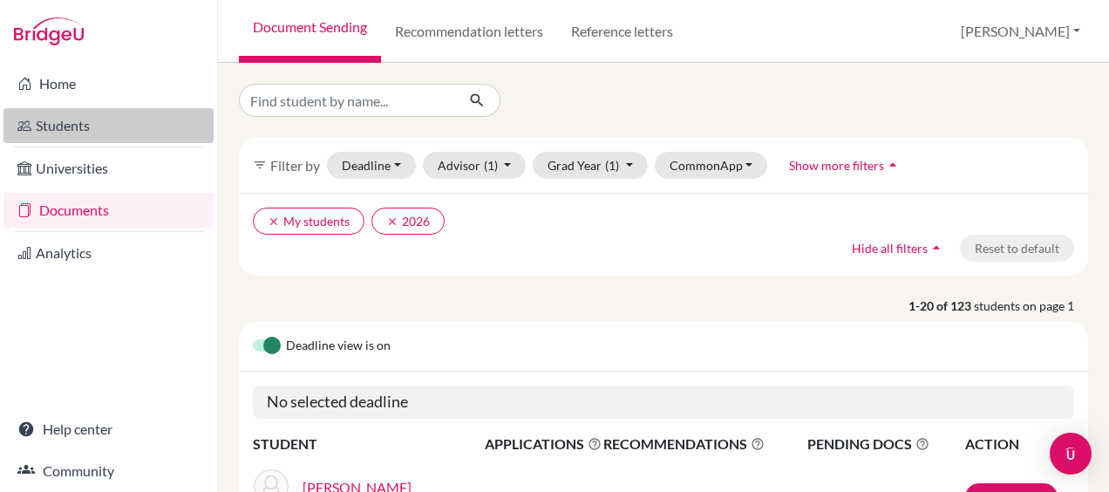
click at [33, 123] on link "Students" at bounding box center [108, 125] width 210 height 35
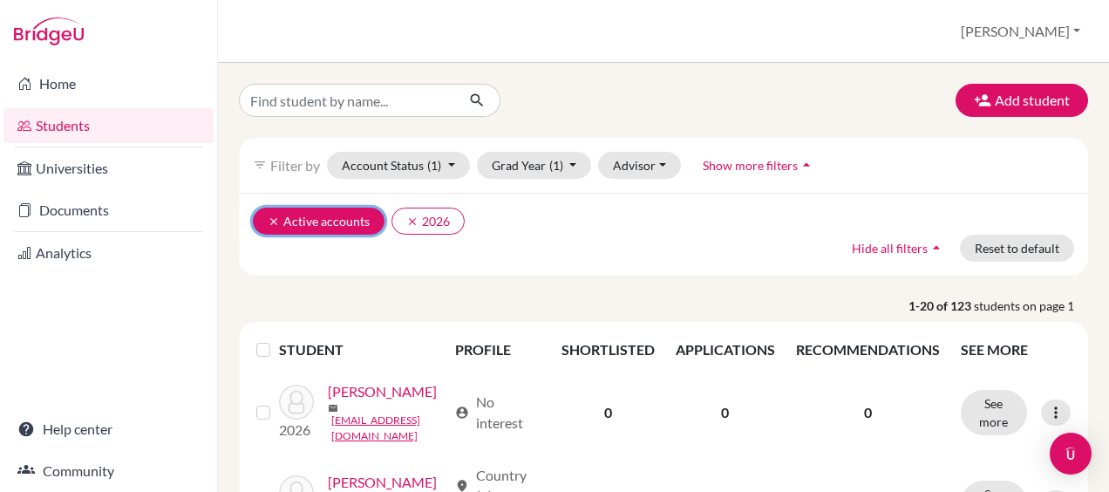
click at [274, 220] on icon "clear" at bounding box center [274, 221] width 12 height 12
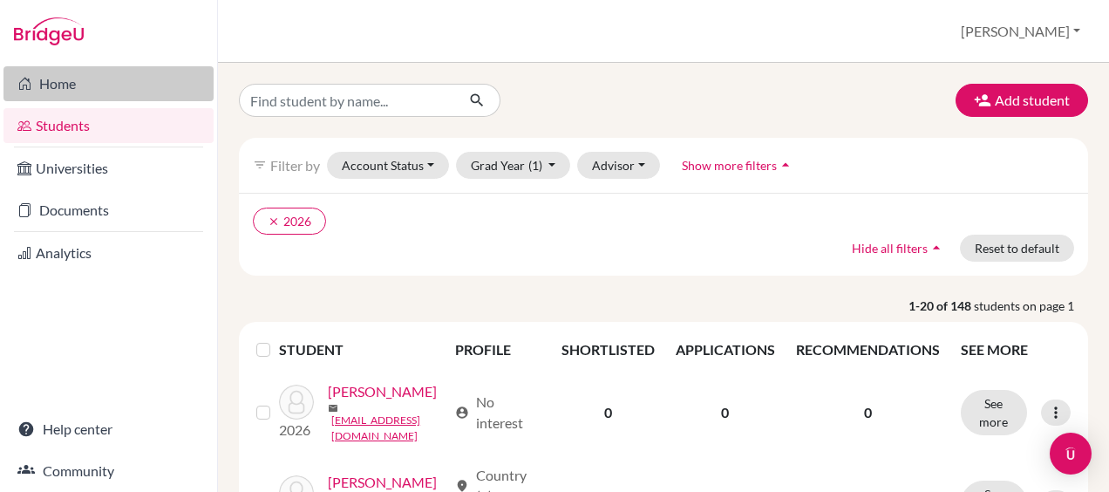
click at [82, 83] on link "Home" at bounding box center [108, 83] width 210 height 35
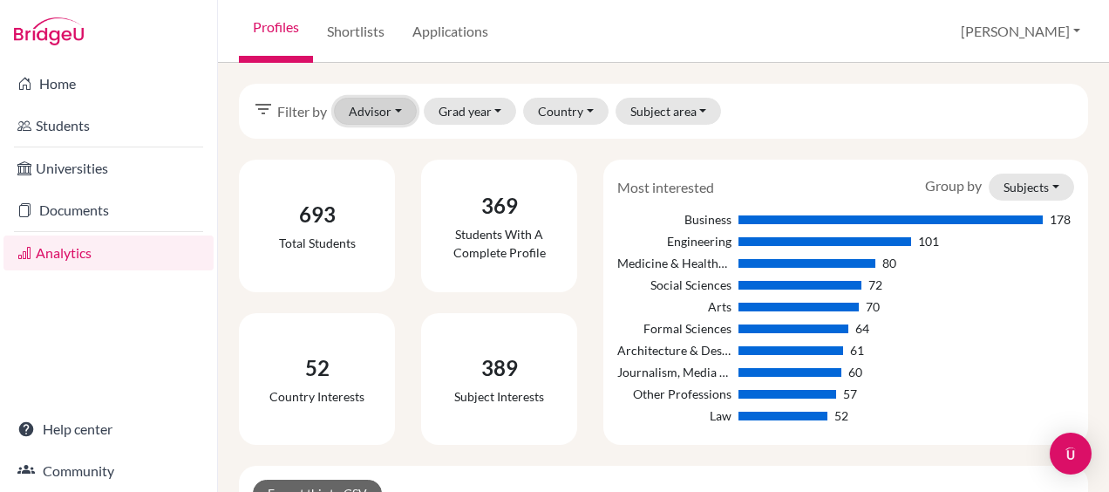
click at [377, 111] on button "Advisor" at bounding box center [375, 111] width 83 height 27
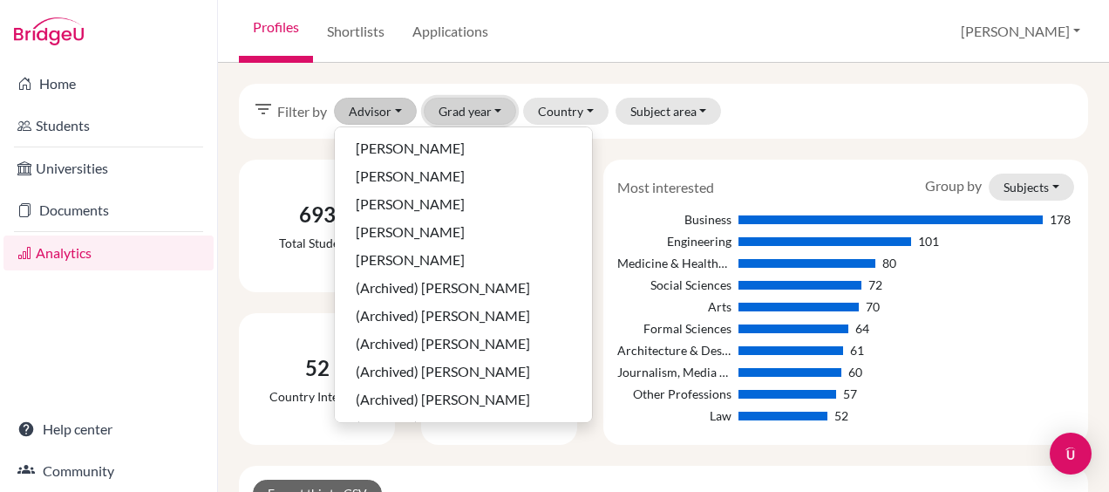
click at [497, 104] on button "Grad year" at bounding box center [470, 111] width 93 height 27
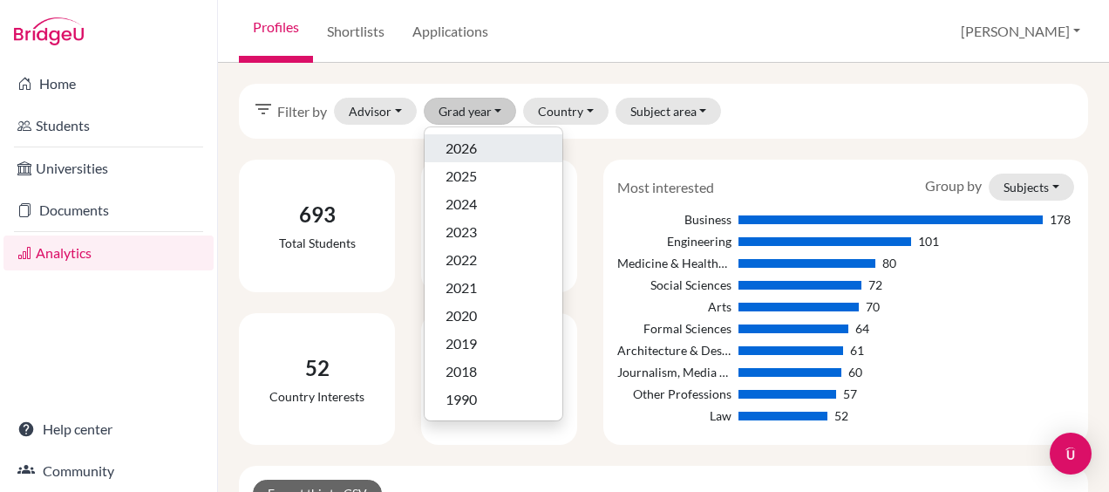
click at [473, 158] on span "2026" at bounding box center [461, 148] width 31 height 21
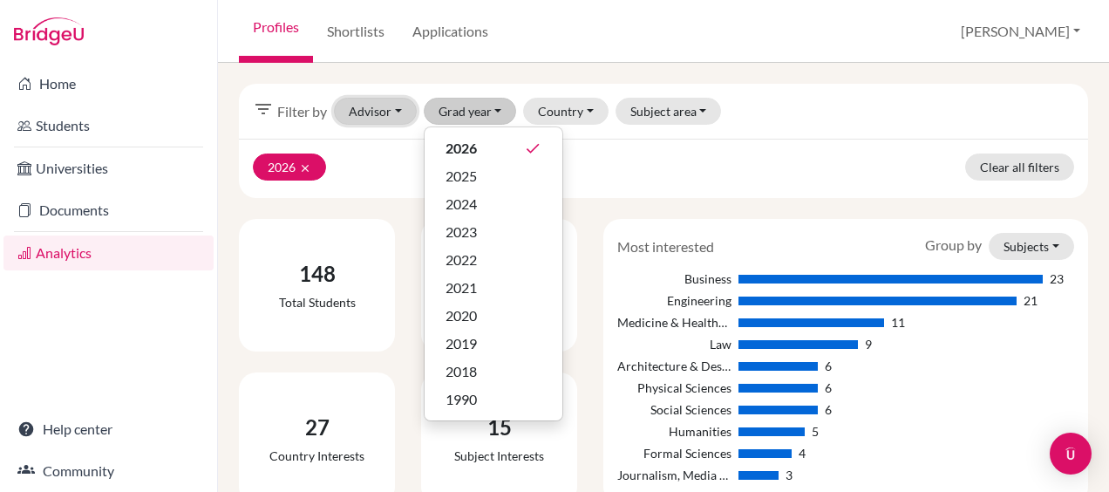
click at [384, 112] on button "Advisor" at bounding box center [375, 111] width 83 height 27
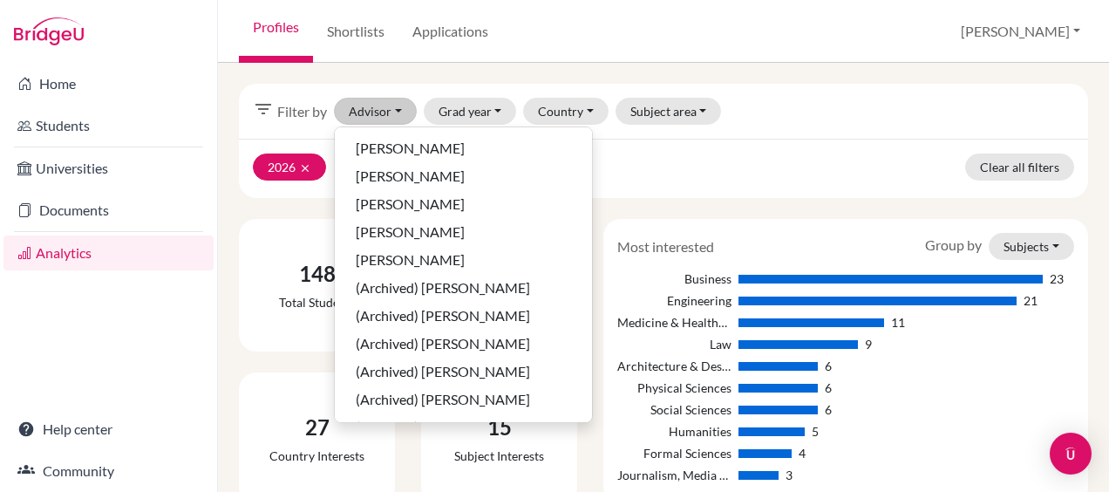
click at [819, 126] on div "filter_list Filter by Advisor [PERSON_NAME], [PERSON_NAME], [PERSON_NAME], [PER…" at bounding box center [663, 111] width 849 height 55
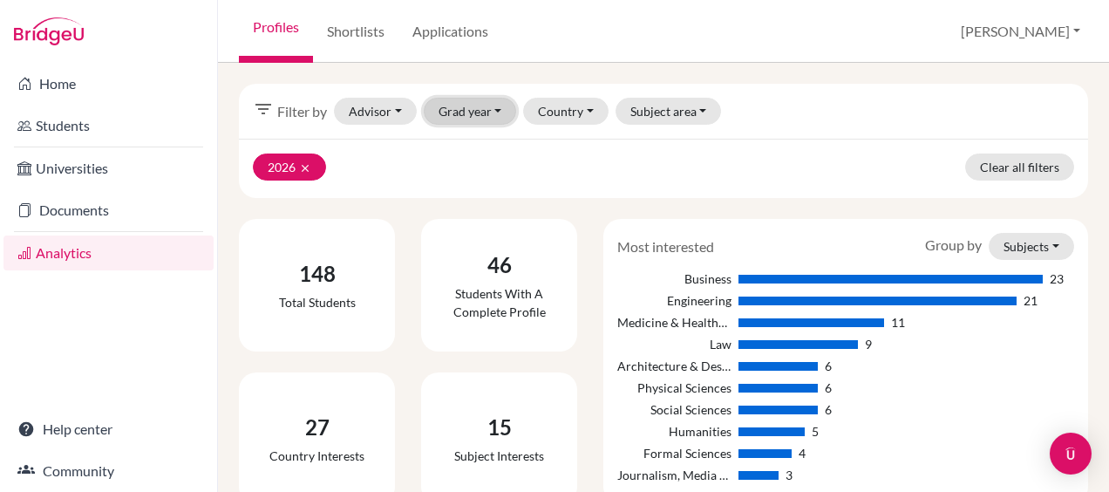
click at [491, 108] on button "Grad year" at bounding box center [470, 111] width 93 height 27
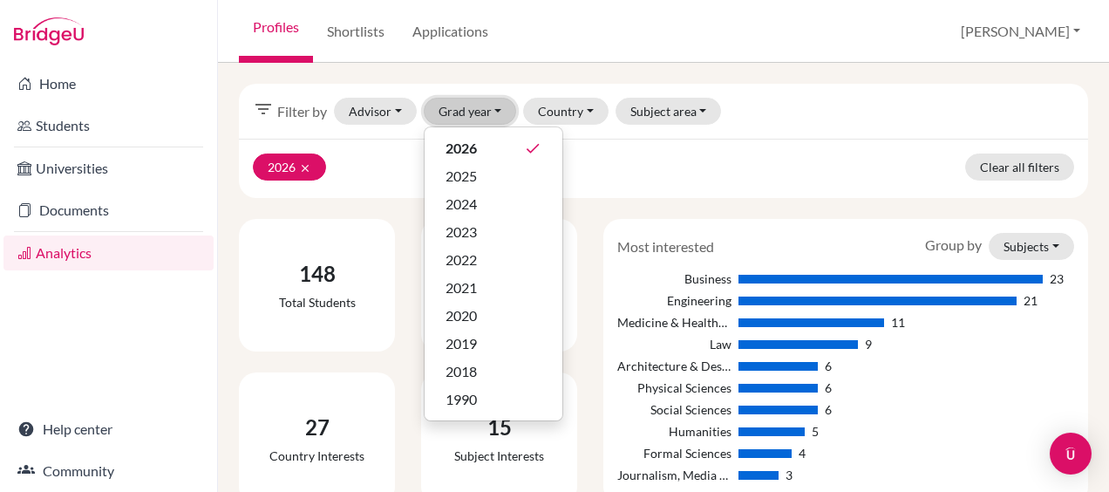
click at [480, 108] on button "Grad year" at bounding box center [470, 111] width 93 height 27
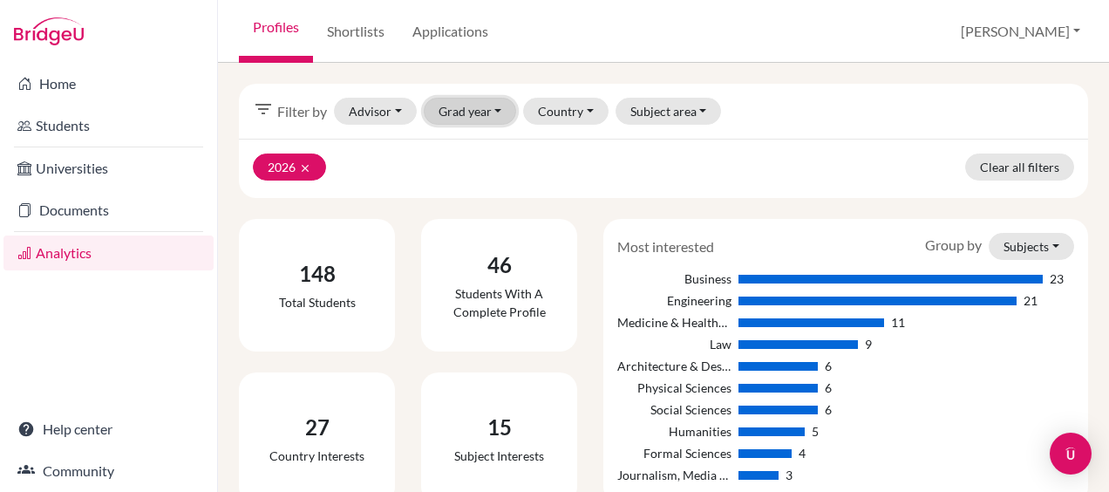
click at [436, 117] on button "Grad year" at bounding box center [470, 111] width 93 height 27
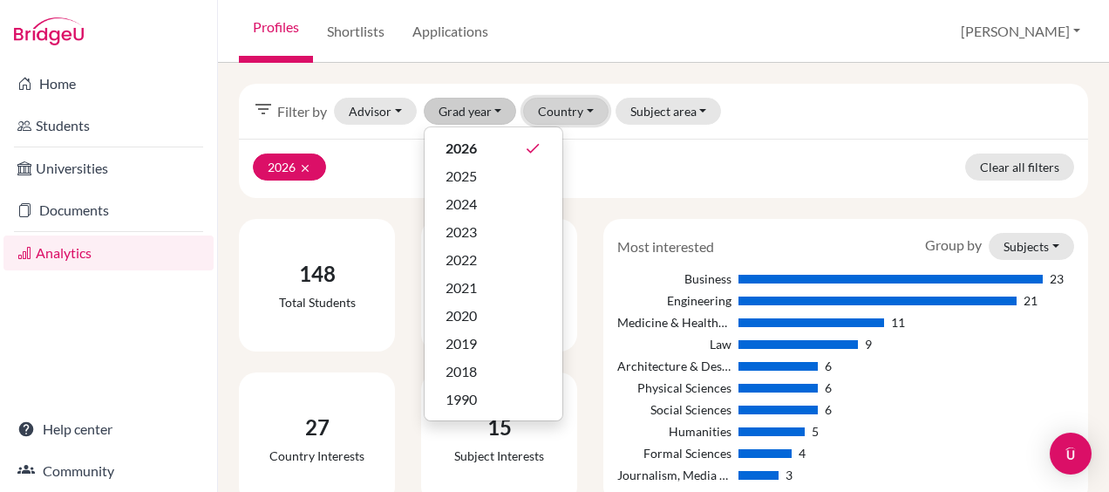
click at [572, 100] on button "Country" at bounding box center [565, 111] width 85 height 27
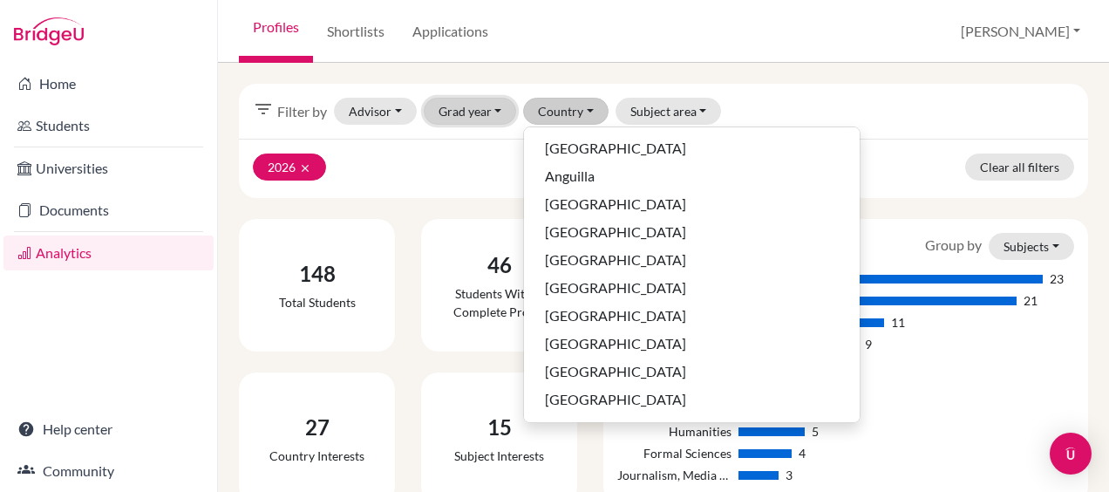
click at [493, 106] on button "Grad year" at bounding box center [470, 111] width 93 height 27
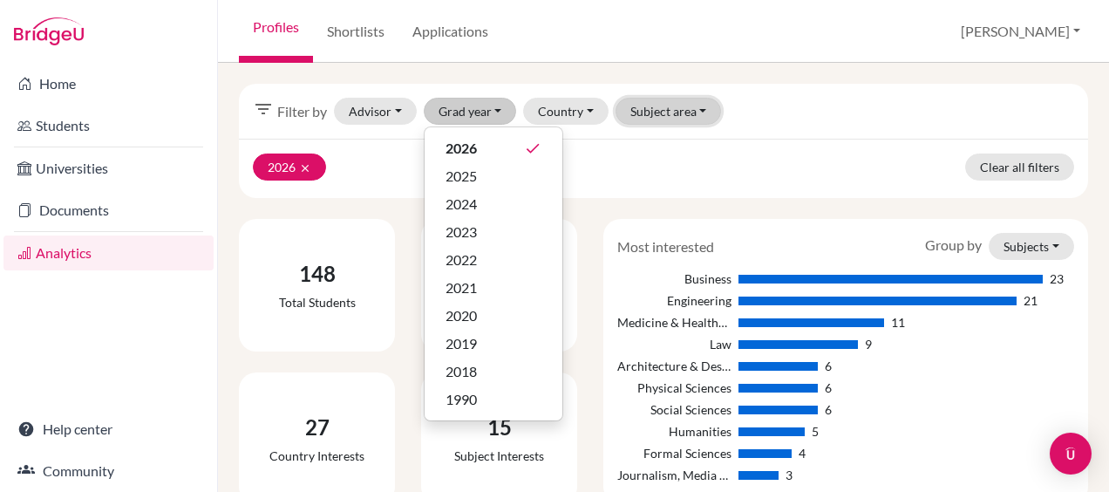
click at [656, 99] on button "Subject area" at bounding box center [669, 111] width 106 height 27
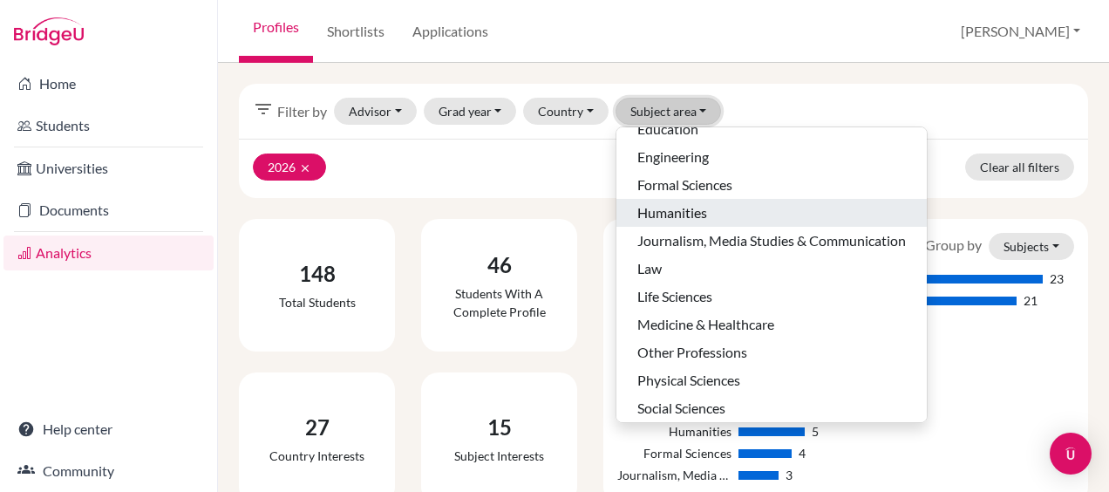
scroll to position [109, 0]
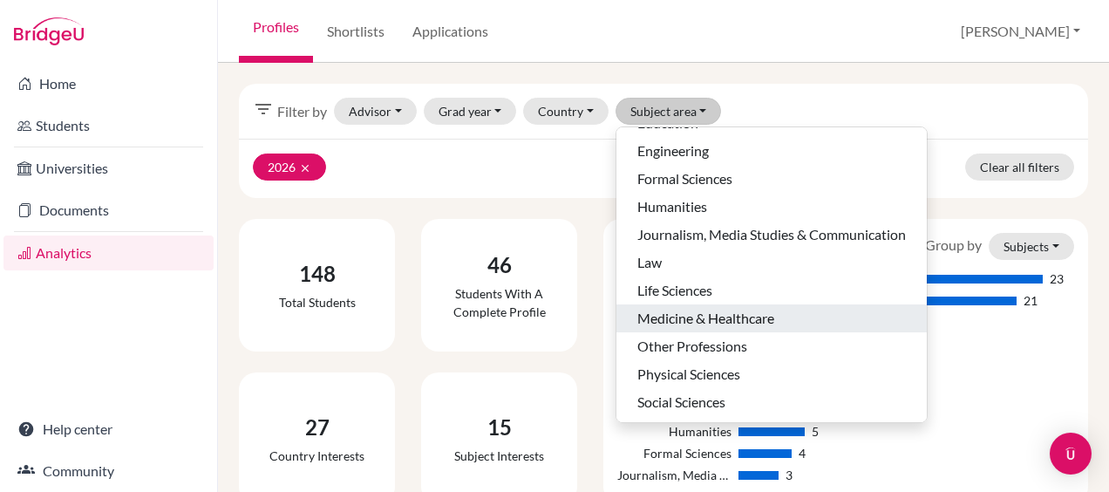
click at [694, 321] on span "Medicine & Healthcare" at bounding box center [705, 318] width 137 height 21
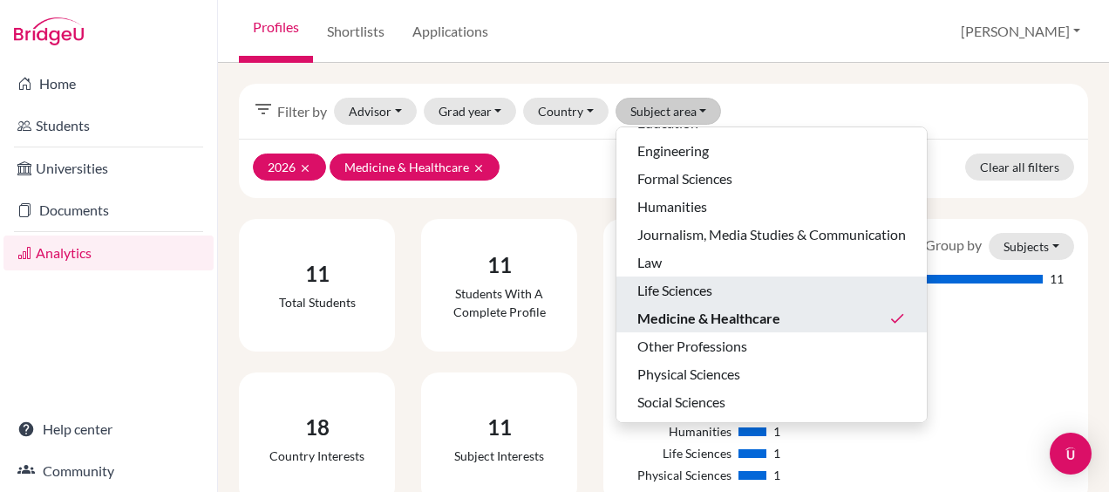
click at [683, 290] on span "Life Sciences" at bounding box center [674, 290] width 75 height 21
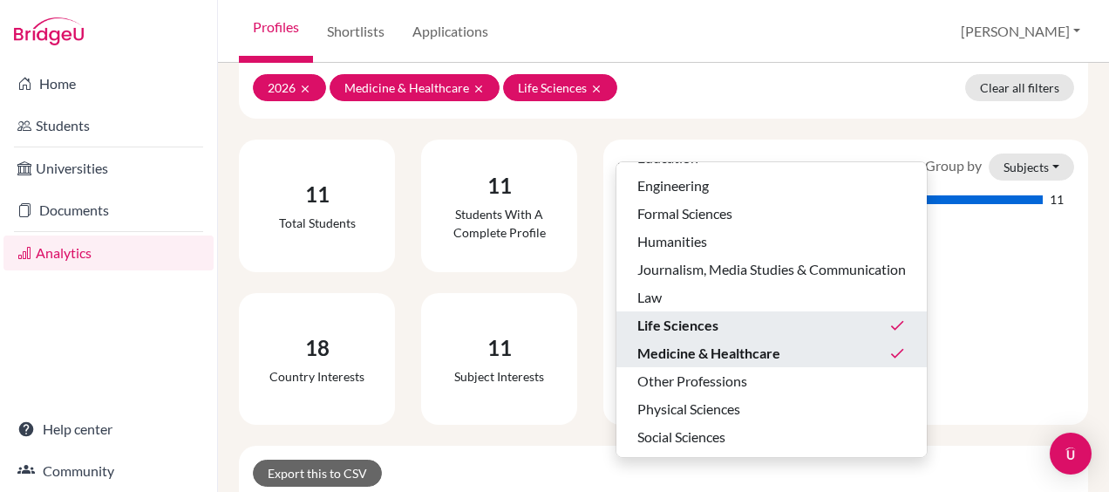
scroll to position [174, 0]
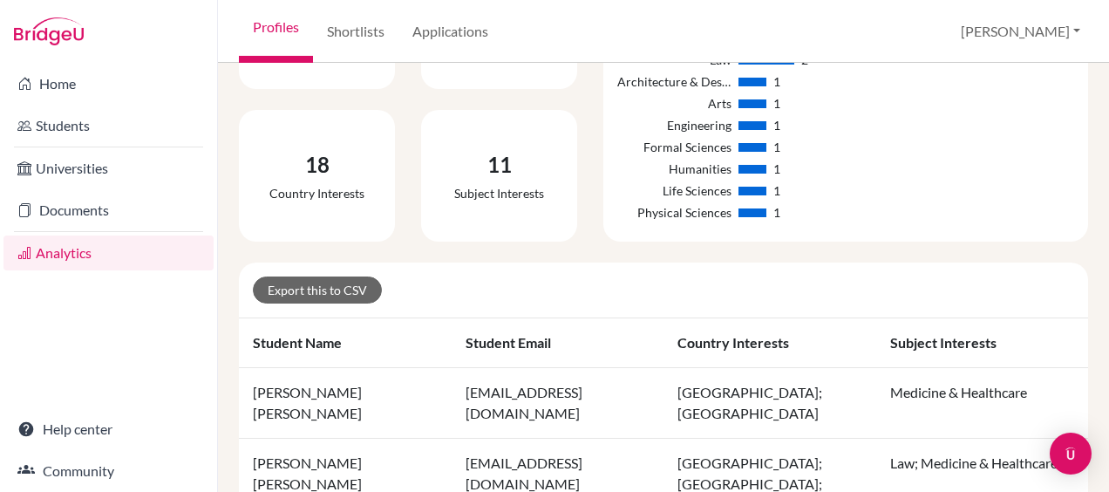
scroll to position [349, 0]
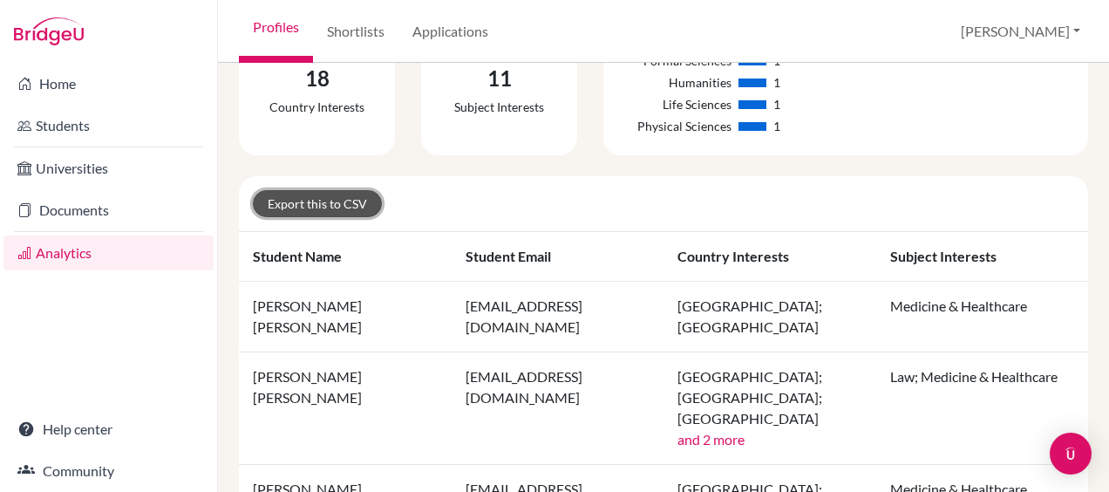
click at [338, 201] on link "Export this to CSV" at bounding box center [317, 203] width 129 height 27
